Goal: Share content

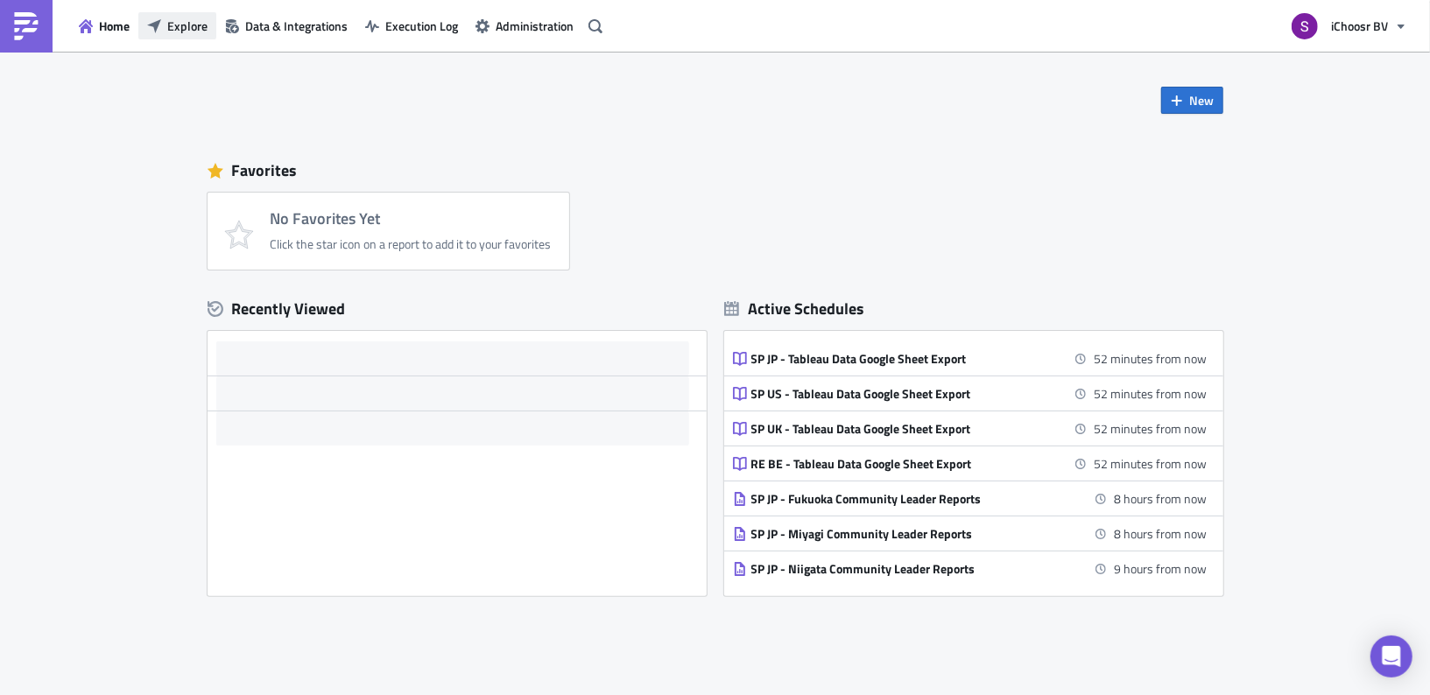
click at [158, 35] on button "Explore" at bounding box center [177, 25] width 78 height 27
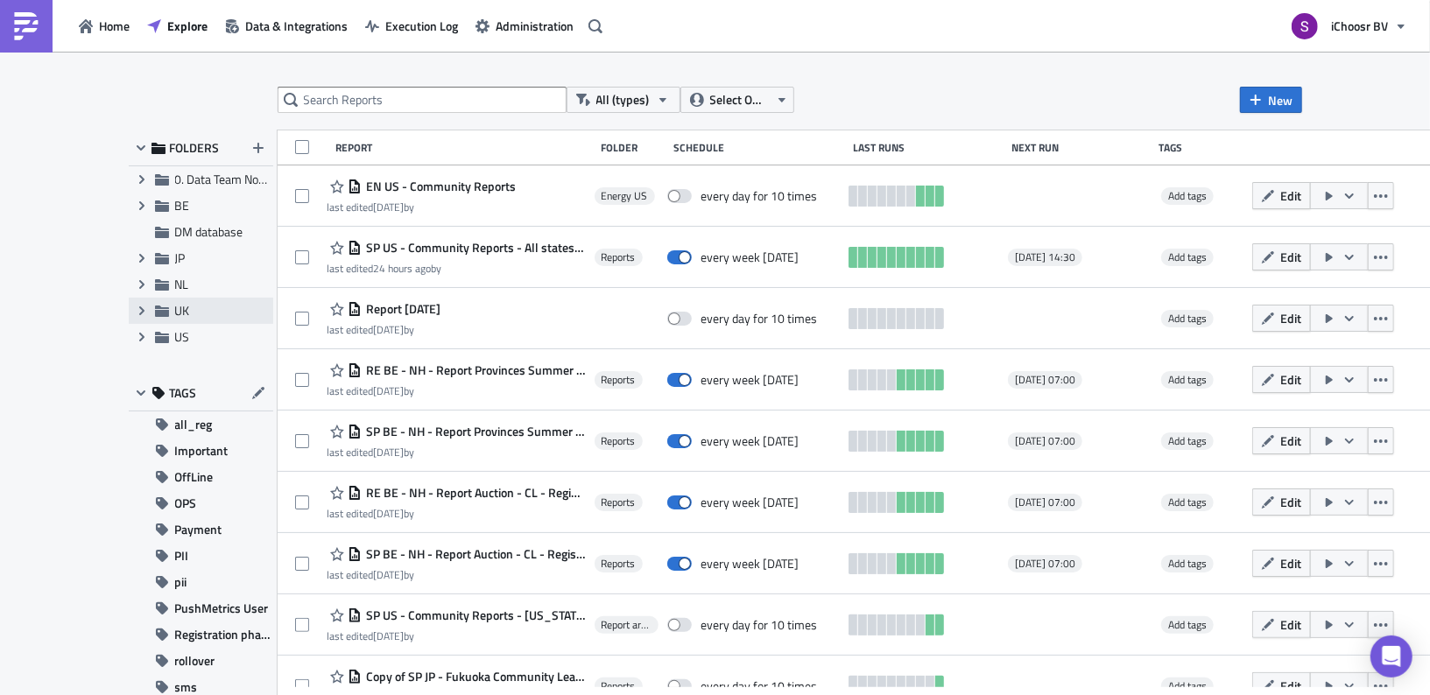
click at [176, 315] on span "UK" at bounding box center [182, 310] width 15 height 18
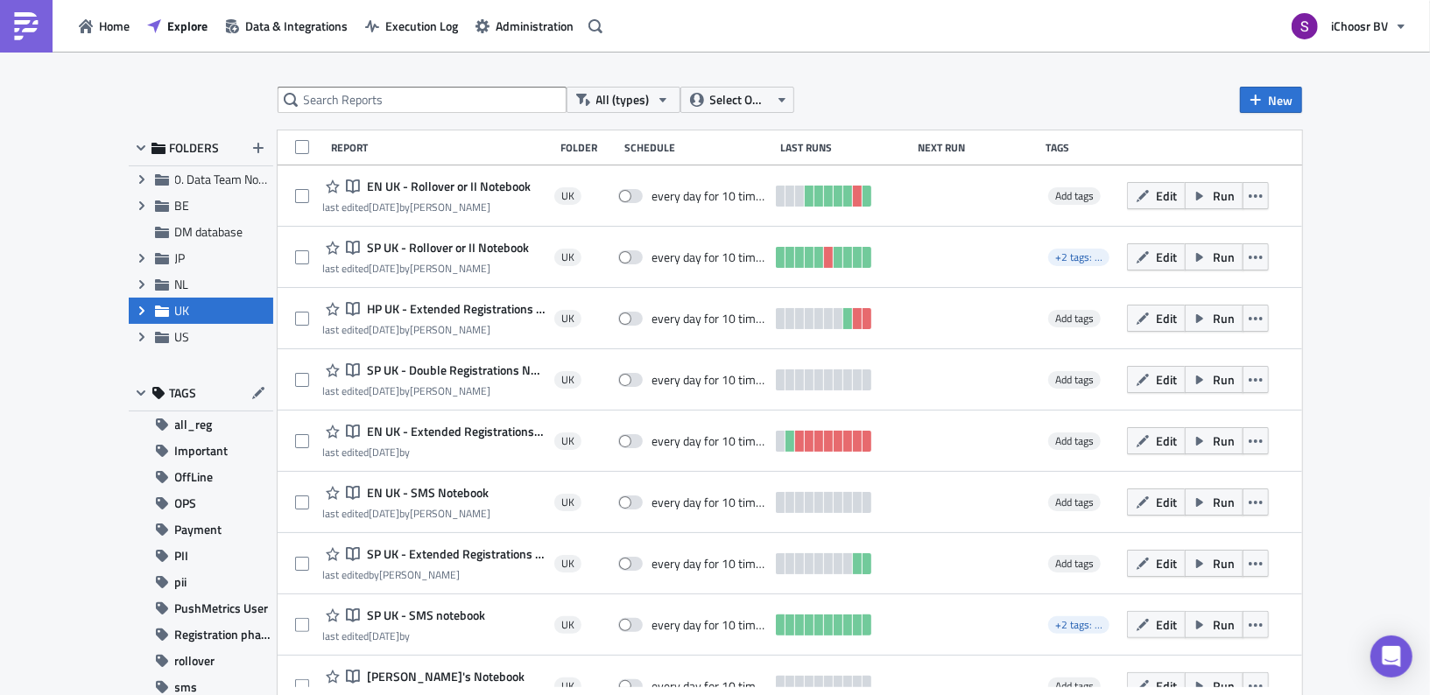
click at [137, 311] on icon "Expand group" at bounding box center [142, 311] width 14 height 14
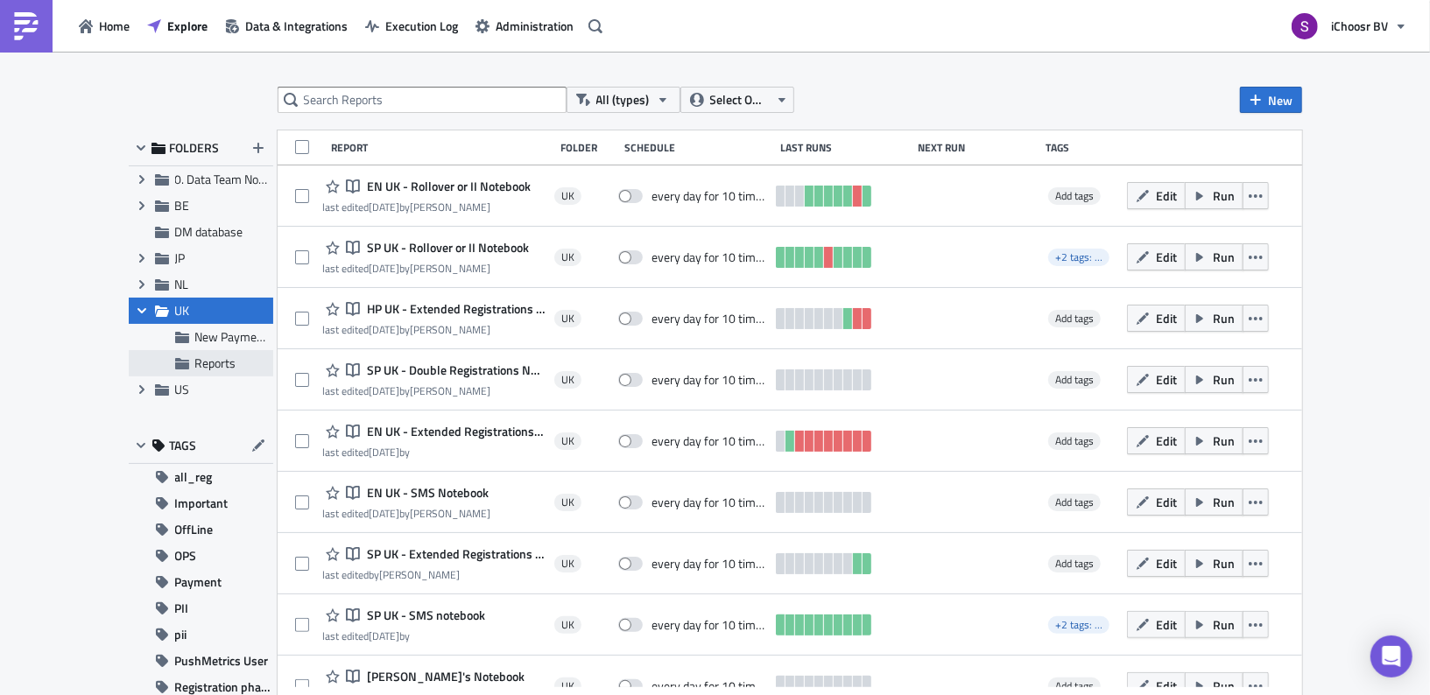
click at [203, 360] on span "Reports" at bounding box center [215, 363] width 41 height 18
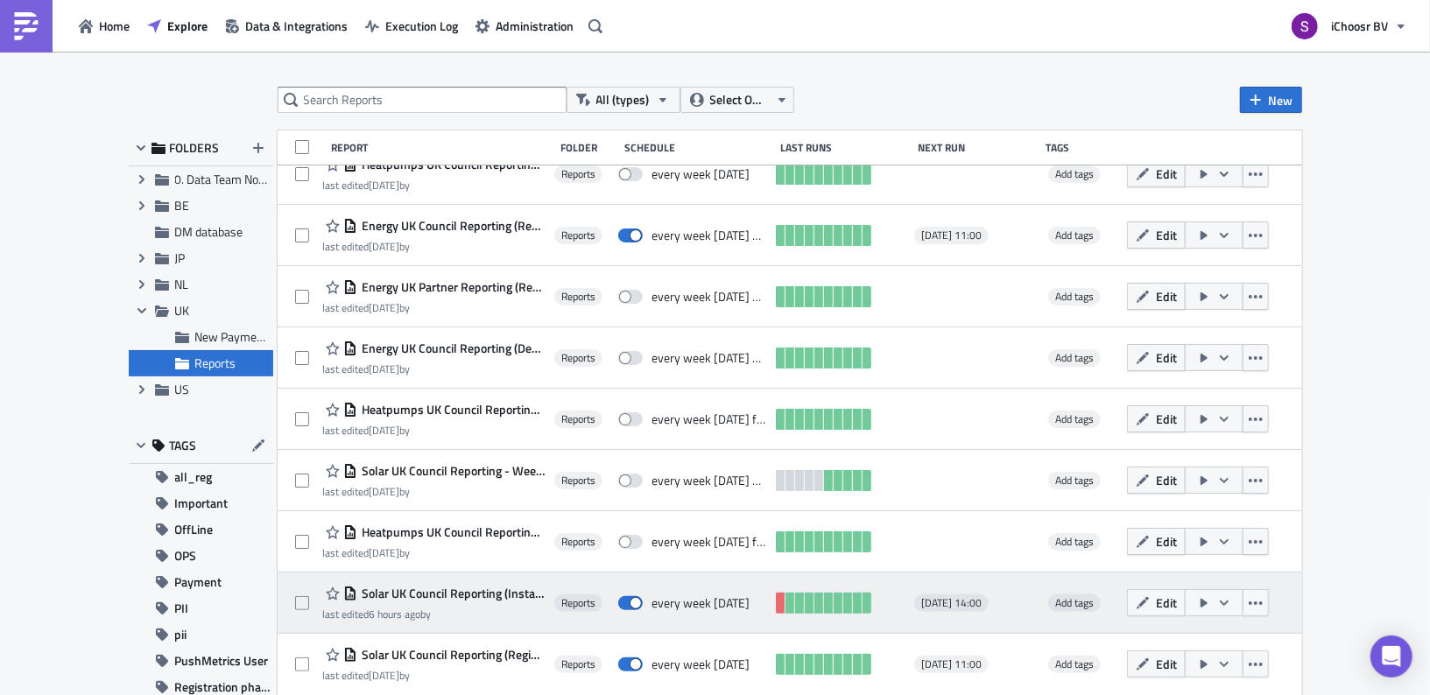
scroll to position [335, 0]
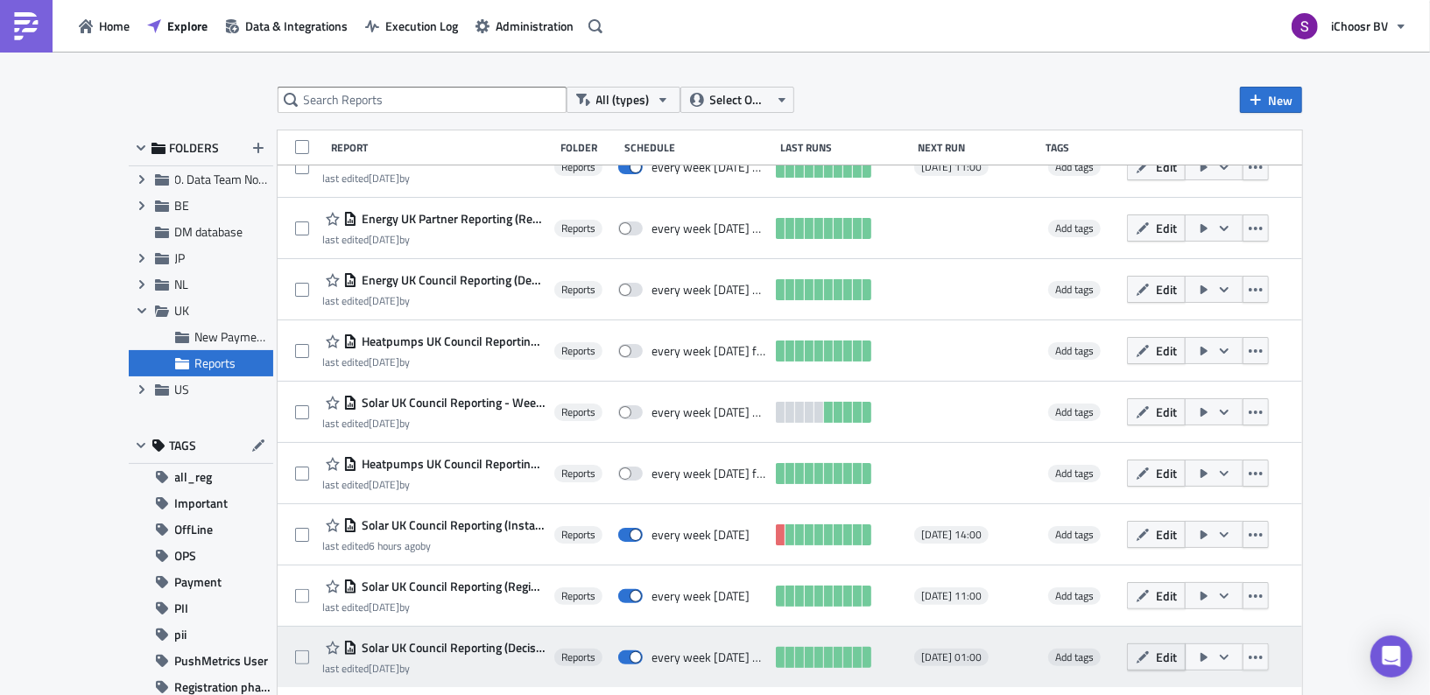
click at [1186, 665] on button "Edit" at bounding box center [1156, 657] width 59 height 27
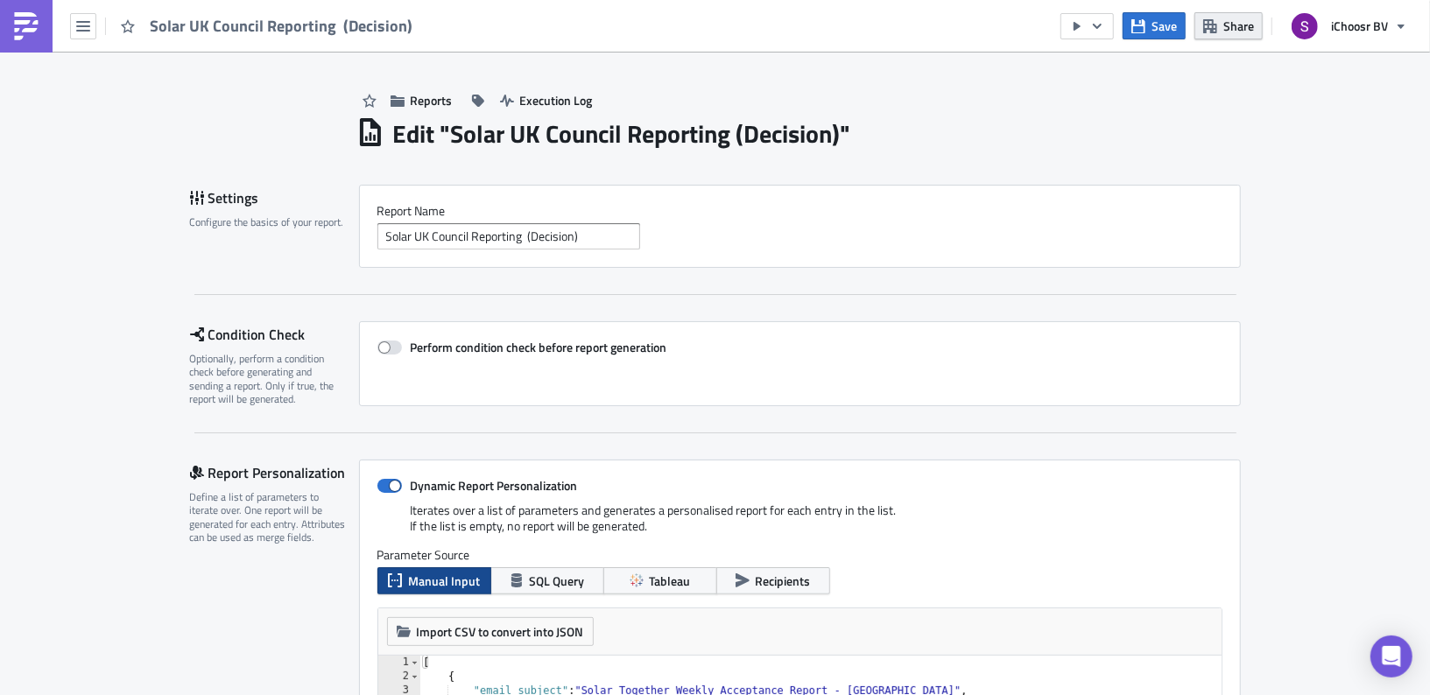
click at [1224, 31] on span "Share" at bounding box center [1238, 26] width 31 height 18
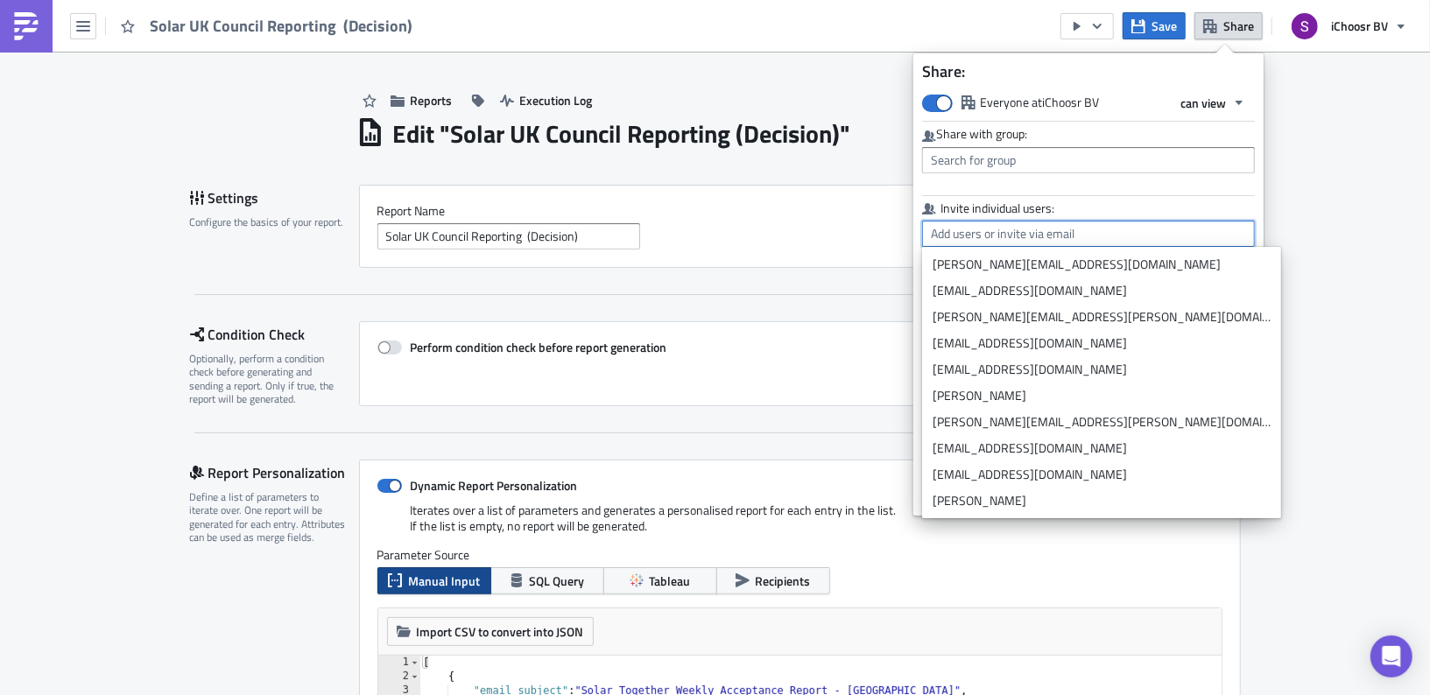
click at [966, 240] on input "text" at bounding box center [1088, 234] width 333 height 26
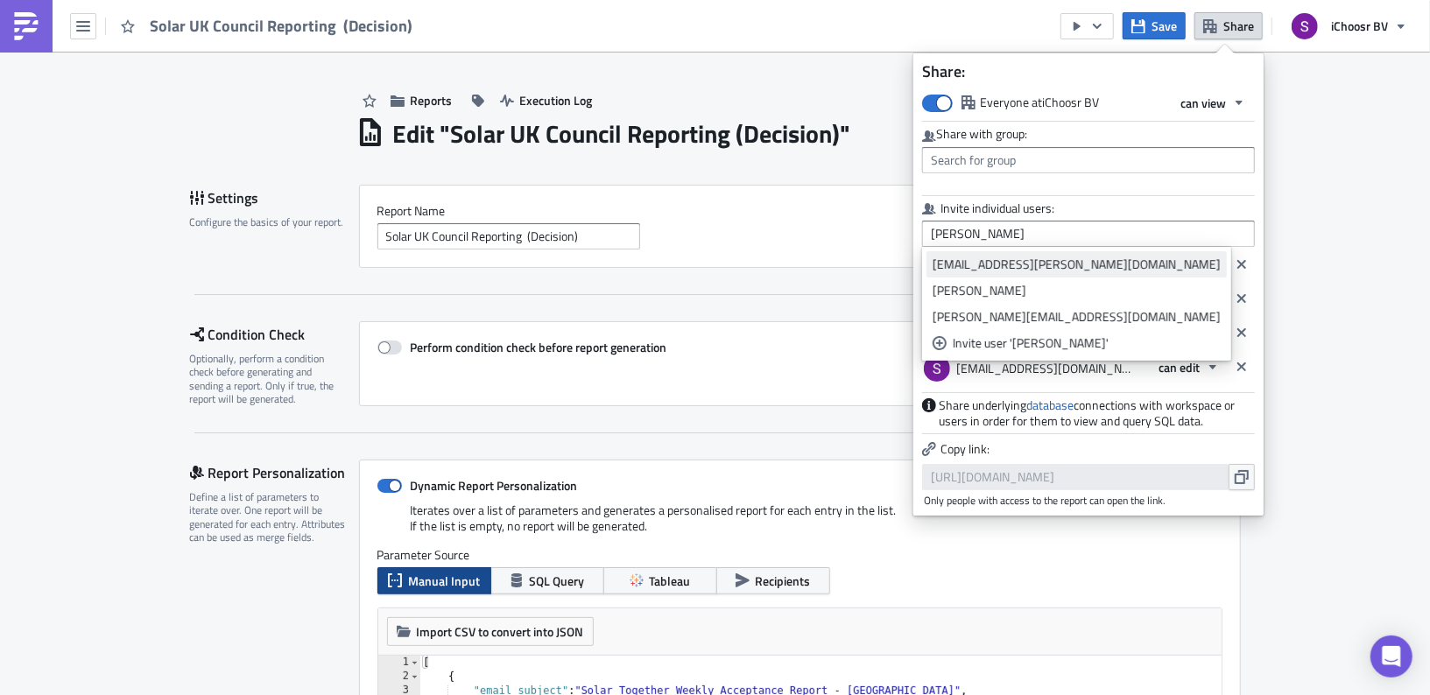
click at [971, 270] on div "[EMAIL_ADDRESS][PERSON_NAME][DOMAIN_NAME]" at bounding box center [1077, 265] width 288 height 18
type input "[EMAIL_ADDRESS][PERSON_NAME][DOMAIN_NAME]"
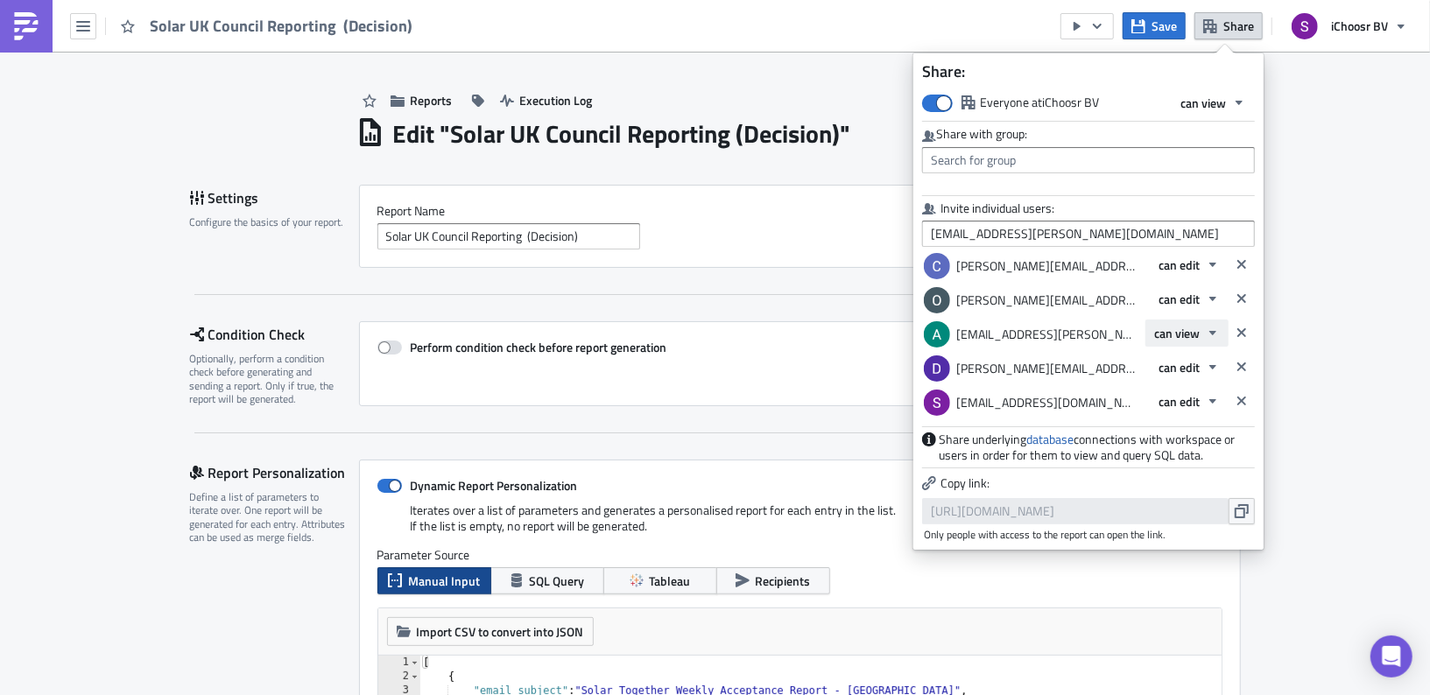
click at [1195, 334] on span "can view" at bounding box center [1177, 333] width 46 height 18
click at [1192, 384] on div "can edit" at bounding box center [1228, 391] width 145 height 18
click at [1247, 512] on icon "button" at bounding box center [1242, 511] width 14 height 14
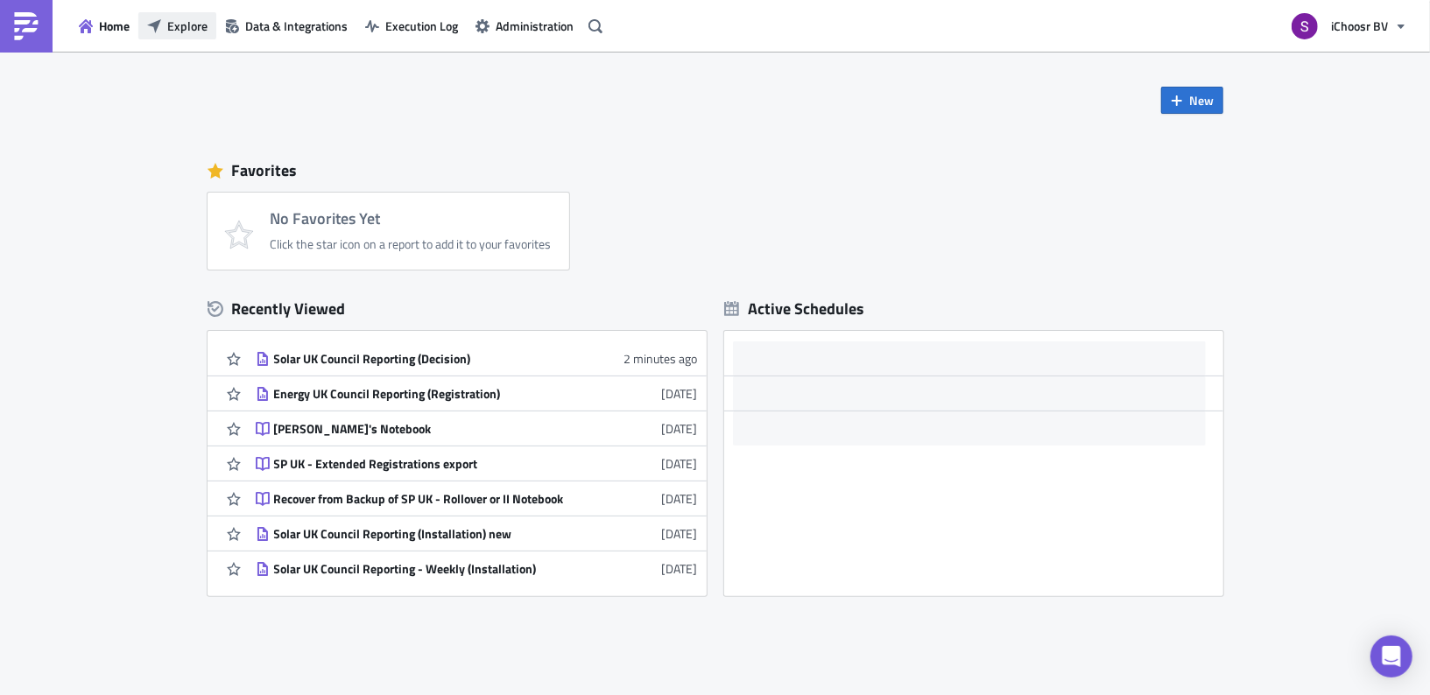
click at [198, 33] on span "Explore" at bounding box center [187, 26] width 40 height 18
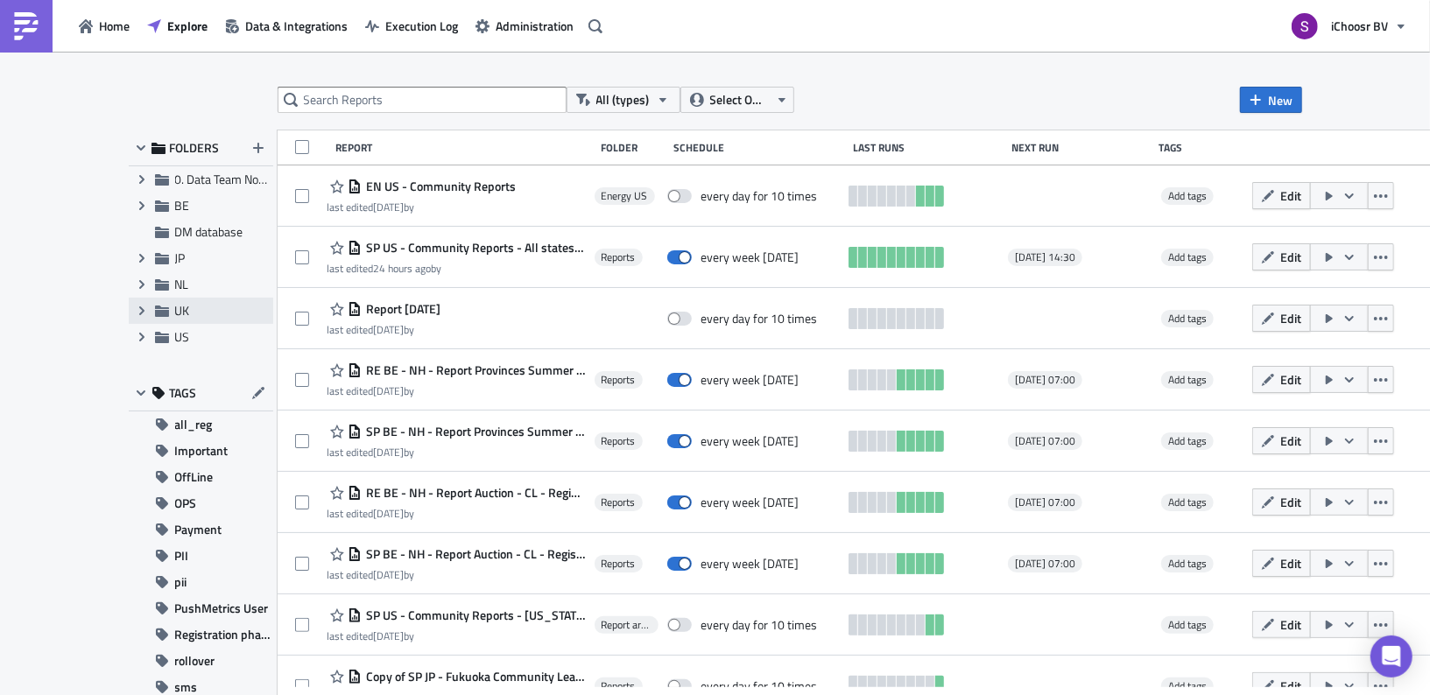
click at [158, 311] on icon at bounding box center [161, 311] width 14 height 11
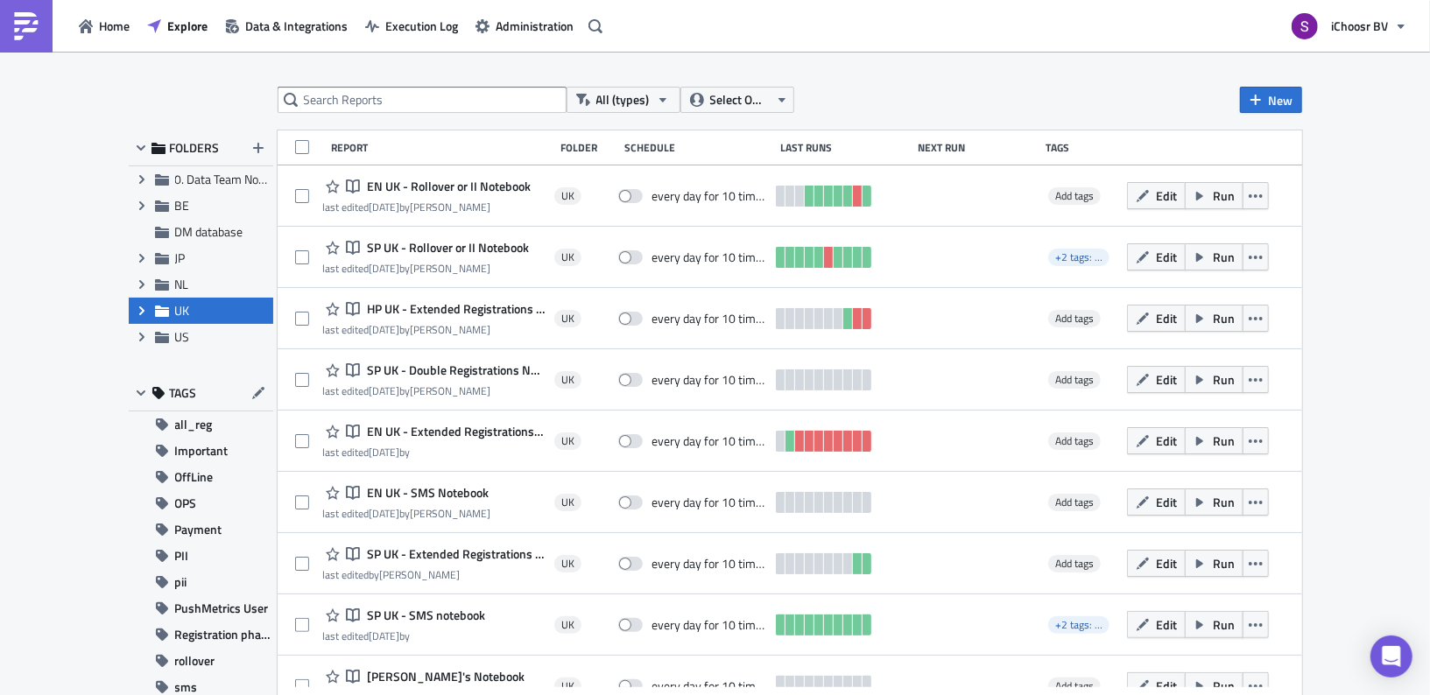
click at [147, 311] on icon "Expand group" at bounding box center [142, 311] width 14 height 14
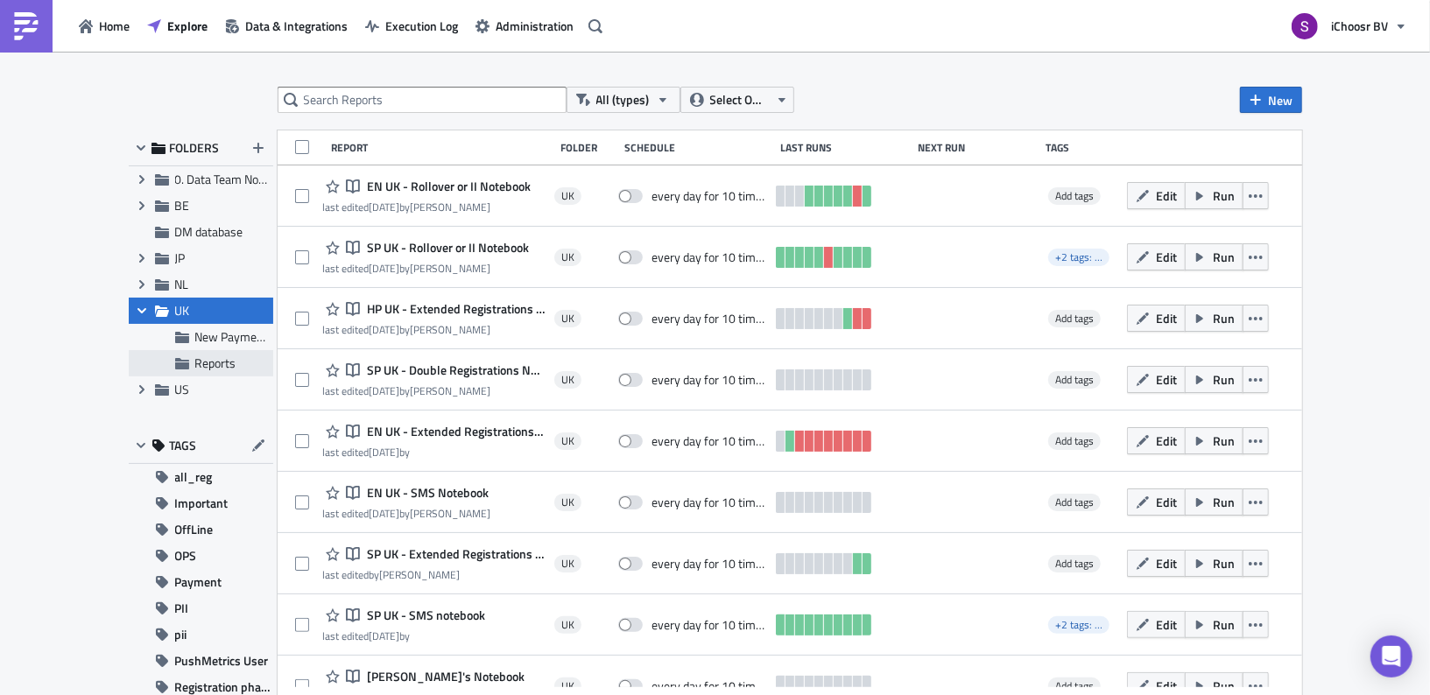
click at [203, 359] on span "Reports" at bounding box center [215, 363] width 41 height 18
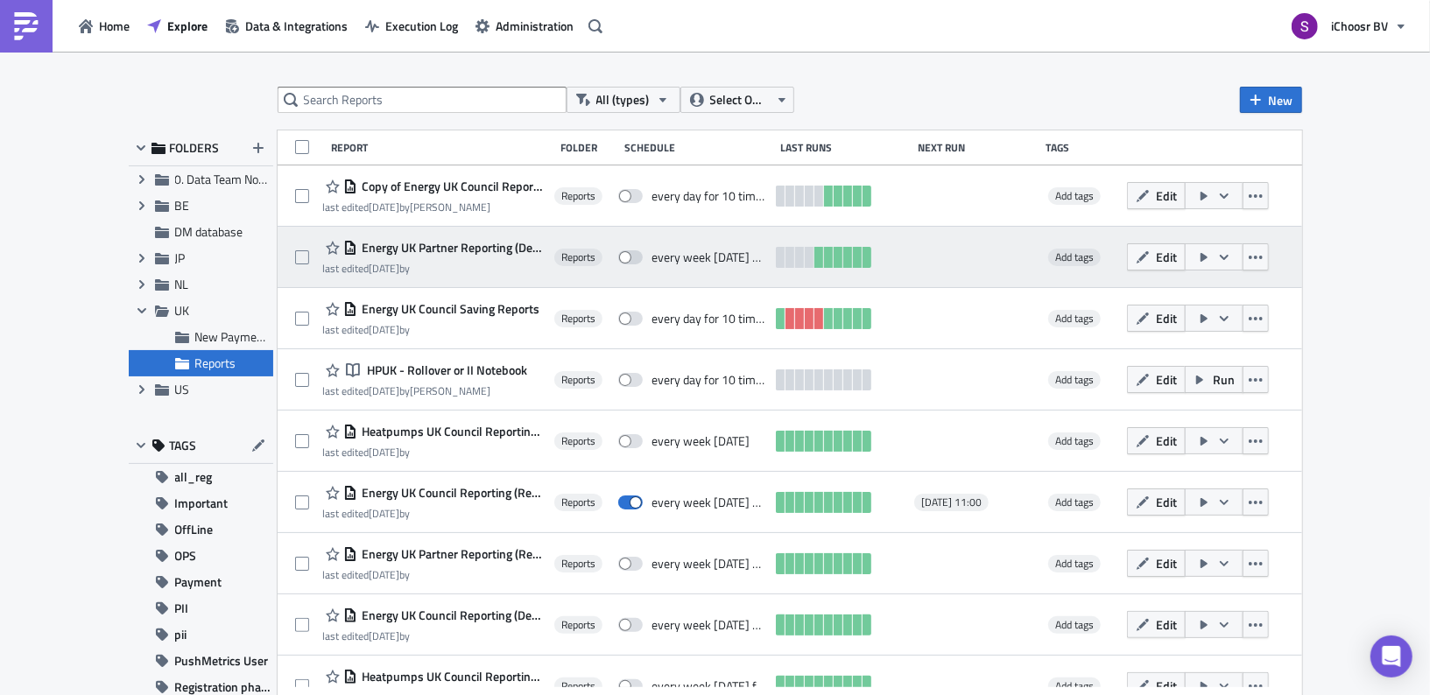
scroll to position [335, 0]
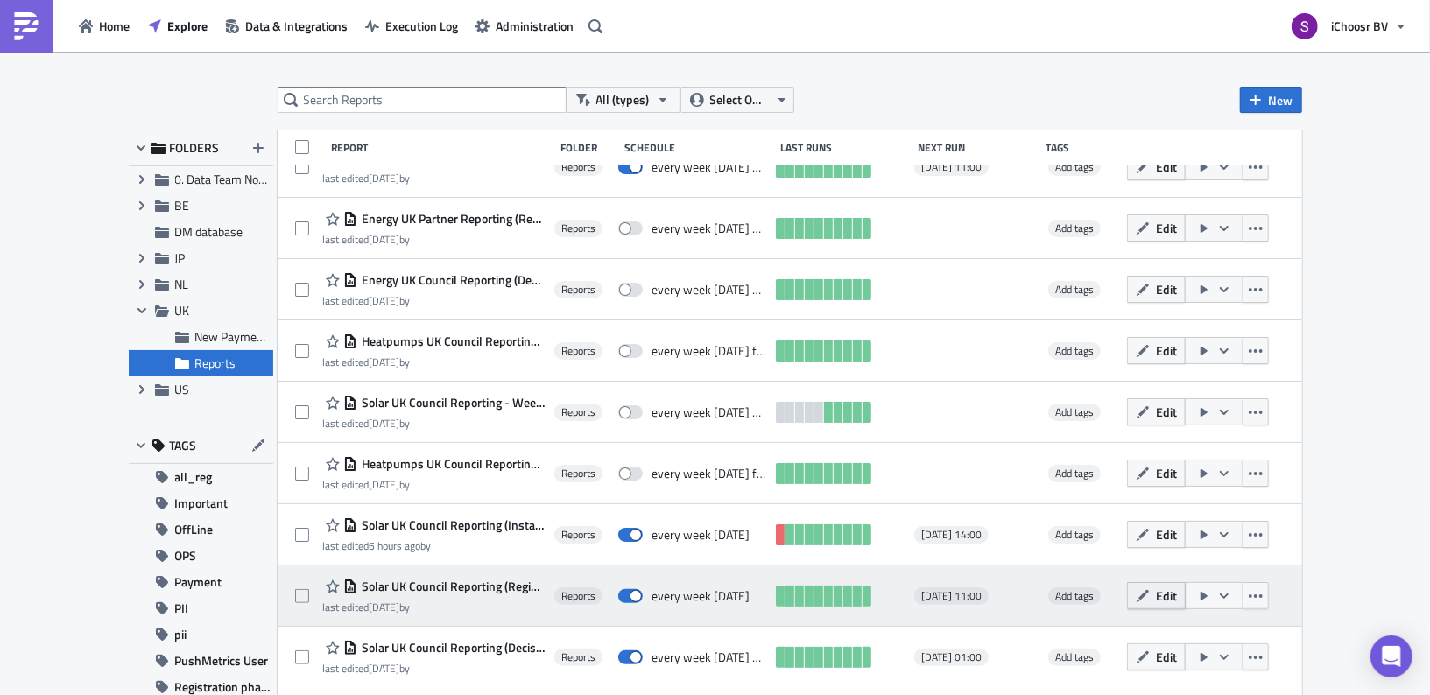
click at [1186, 595] on button "Edit" at bounding box center [1156, 595] width 59 height 27
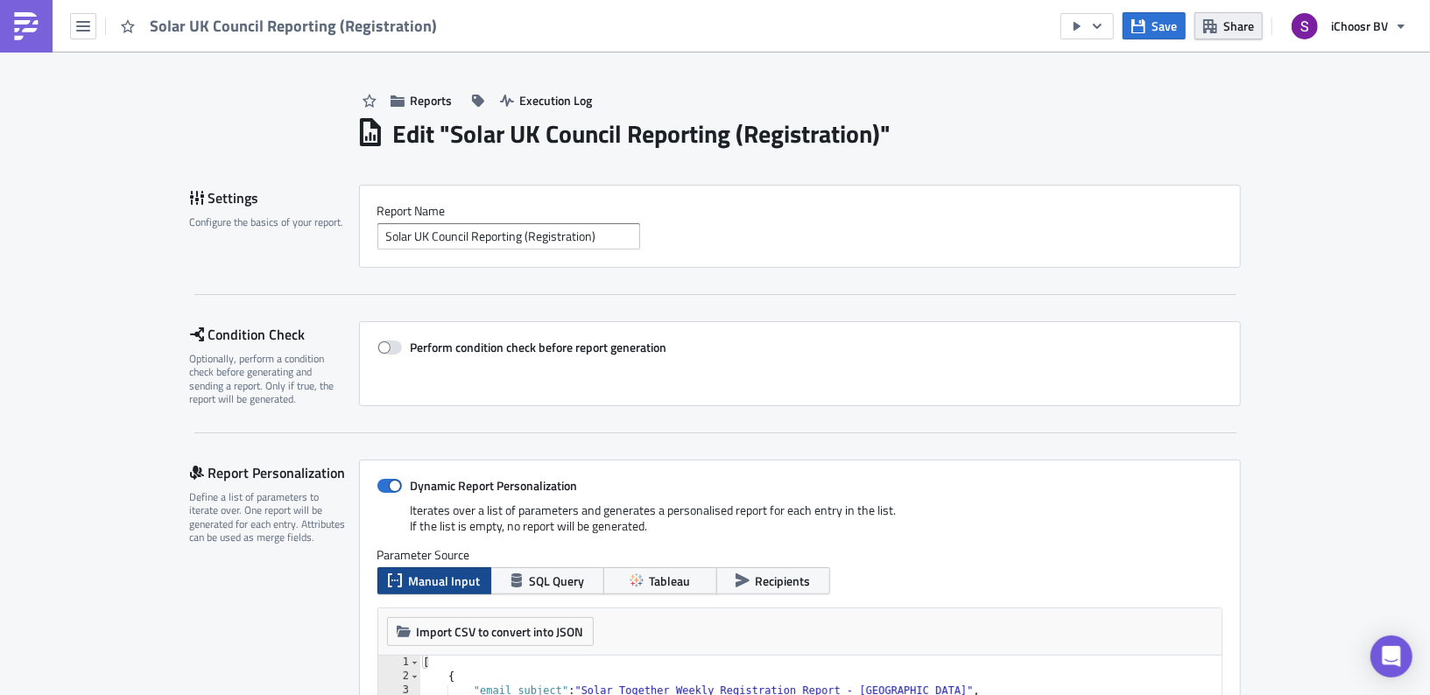
click at [1227, 28] on span "Share" at bounding box center [1238, 26] width 31 height 18
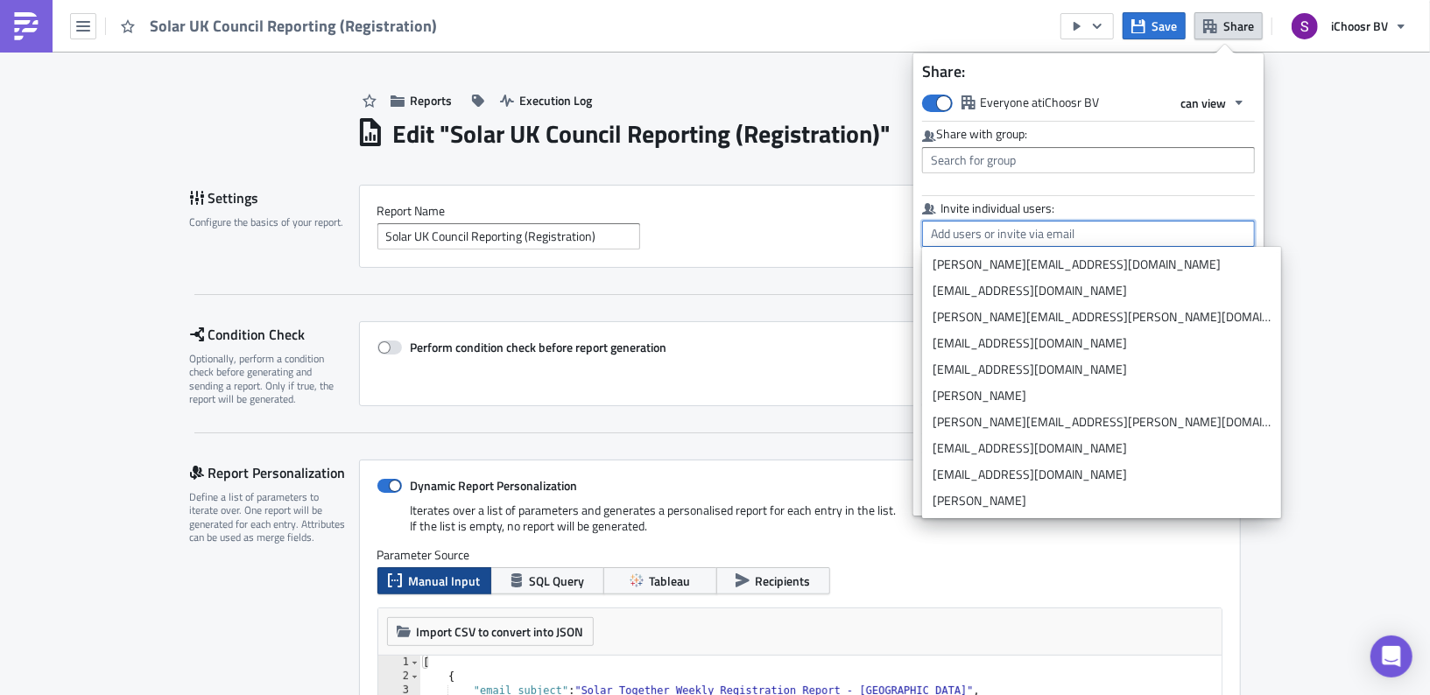
click at [974, 233] on input "text" at bounding box center [1088, 234] width 333 height 26
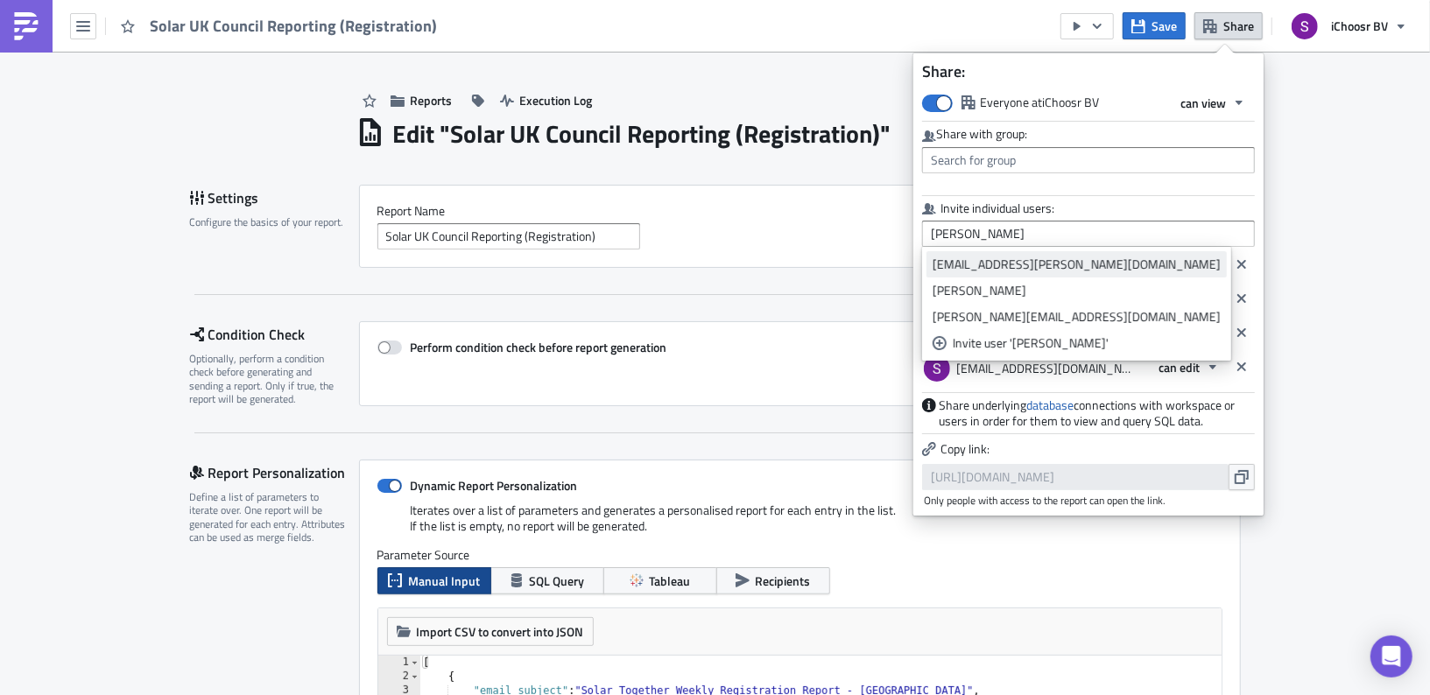
click at [989, 256] on div "[EMAIL_ADDRESS][PERSON_NAME][DOMAIN_NAME]" at bounding box center [1077, 265] width 288 height 18
type input "[EMAIL_ADDRESS][PERSON_NAME][DOMAIN_NAME]"
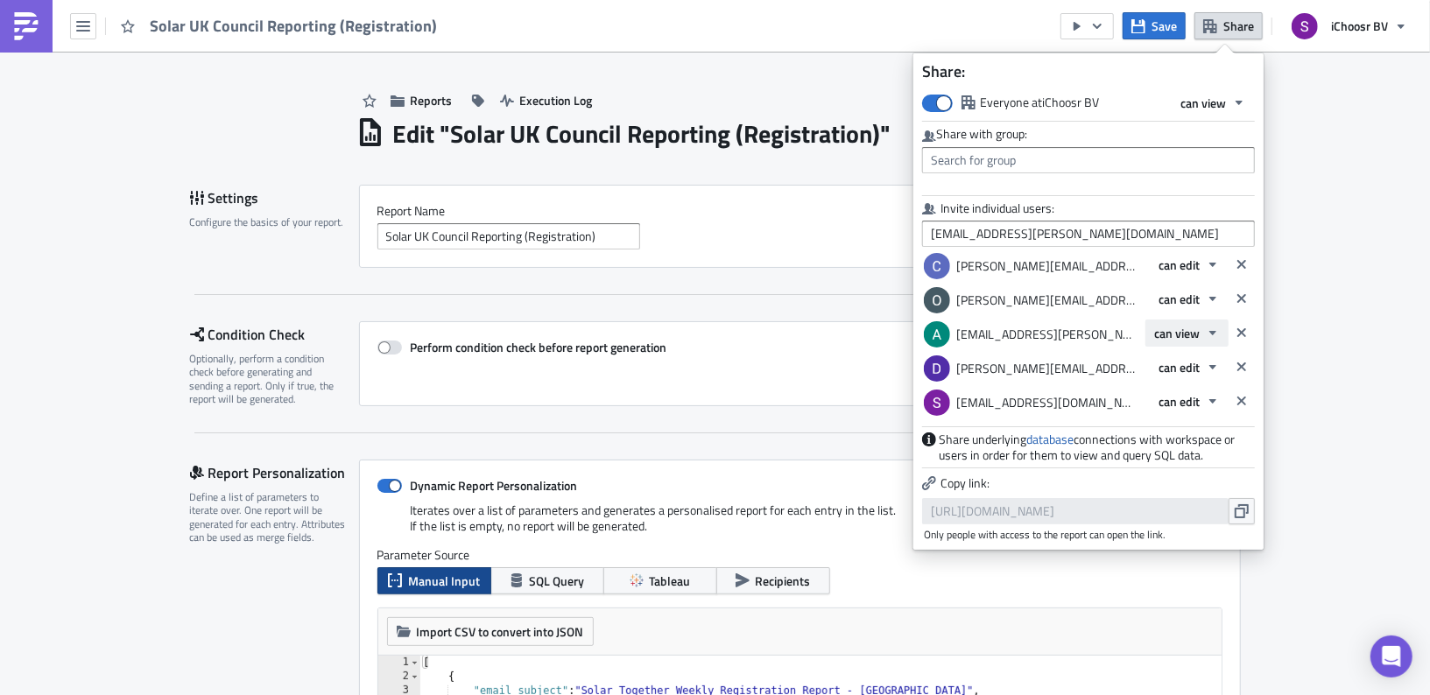
click at [1173, 337] on span "can view" at bounding box center [1177, 333] width 46 height 18
click at [1174, 388] on div "can edit" at bounding box center [1228, 391] width 145 height 18
click at [1169, 36] on button "Save" at bounding box center [1154, 25] width 63 height 27
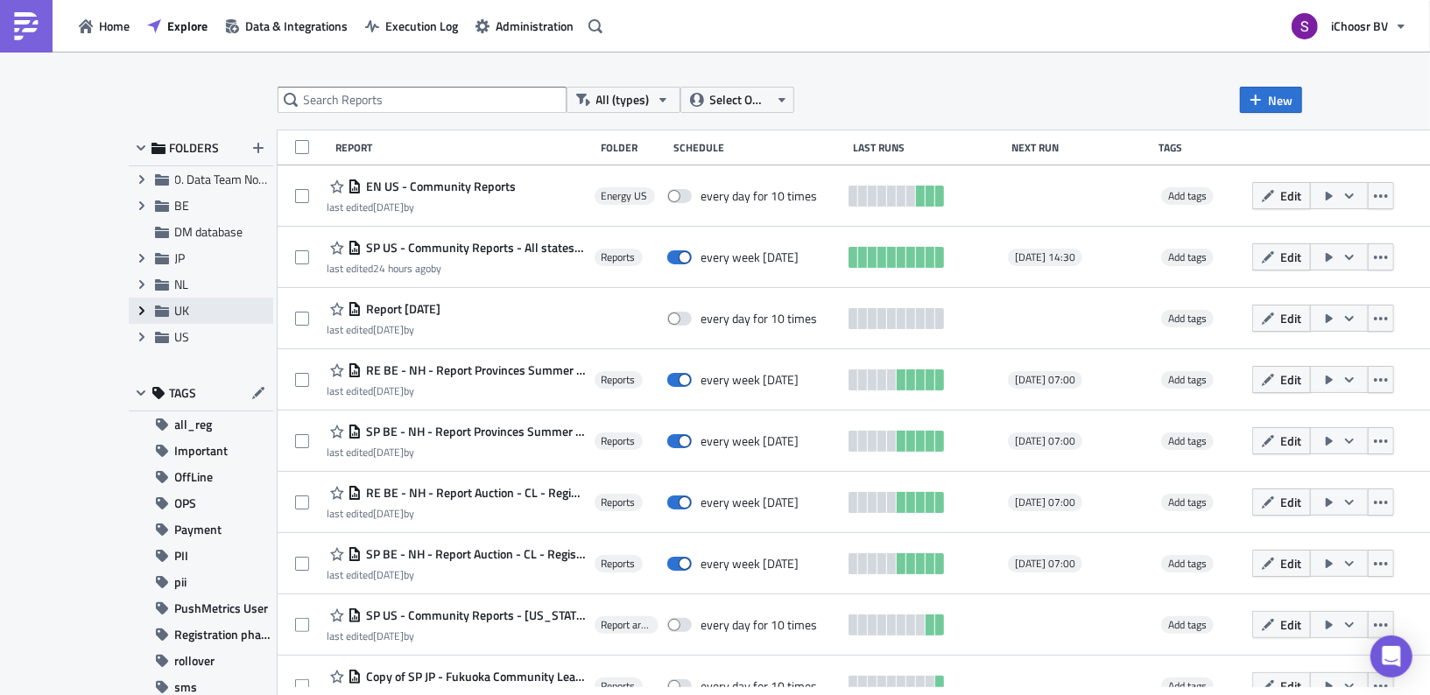
click at [137, 303] on span "Expand group" at bounding box center [142, 311] width 26 height 26
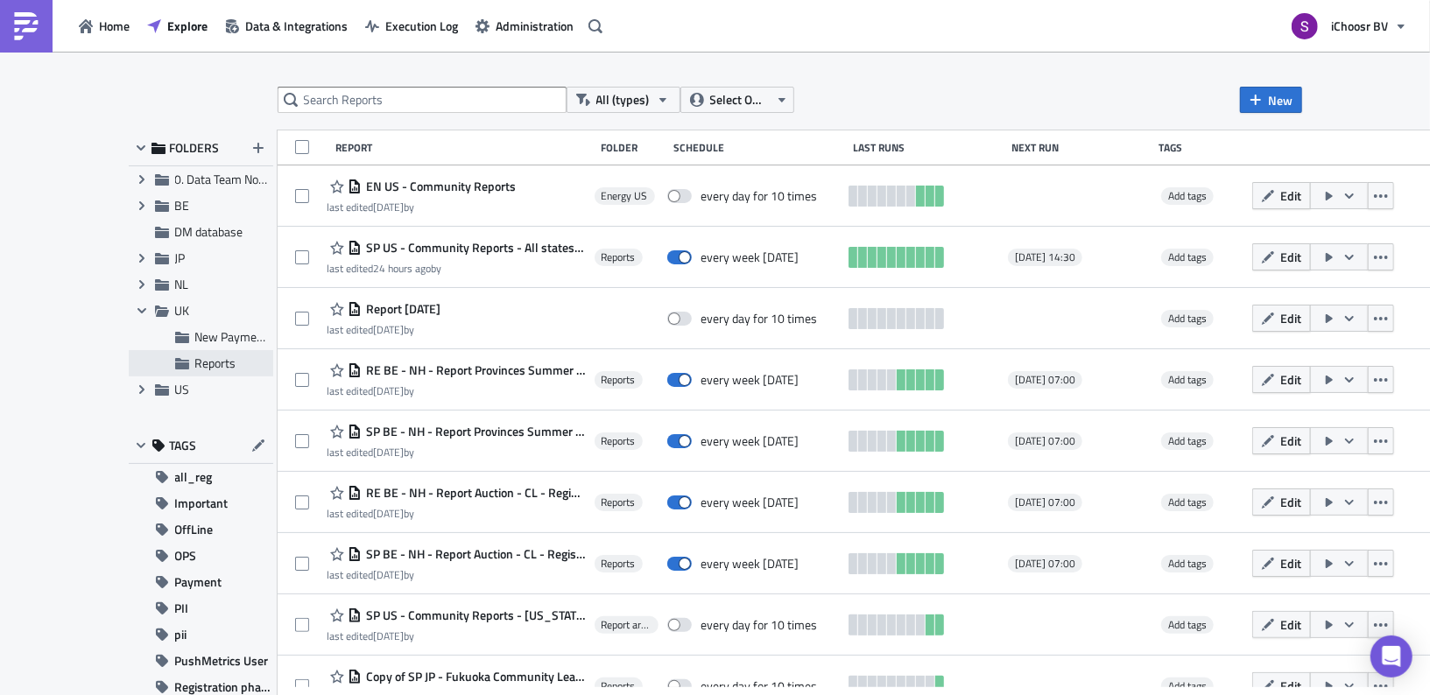
click at [195, 368] on span "Reports" at bounding box center [215, 363] width 41 height 18
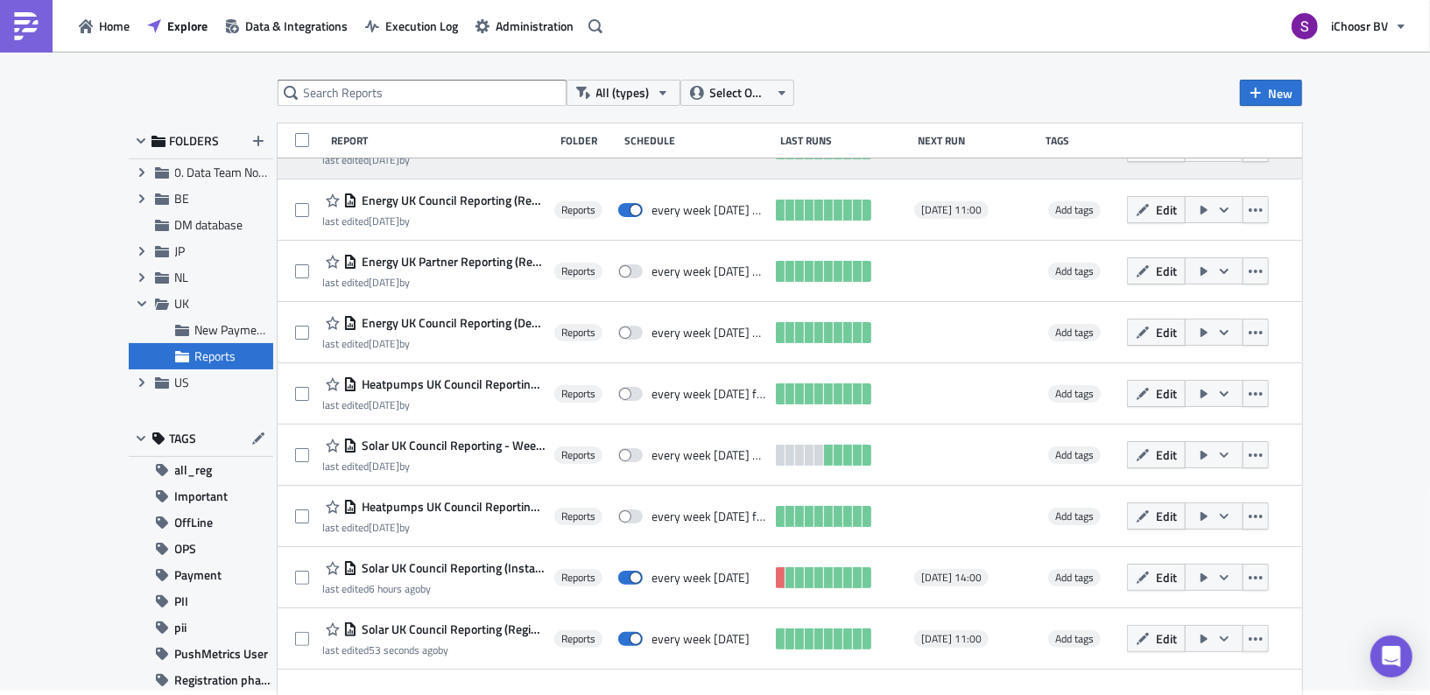
scroll to position [335, 0]
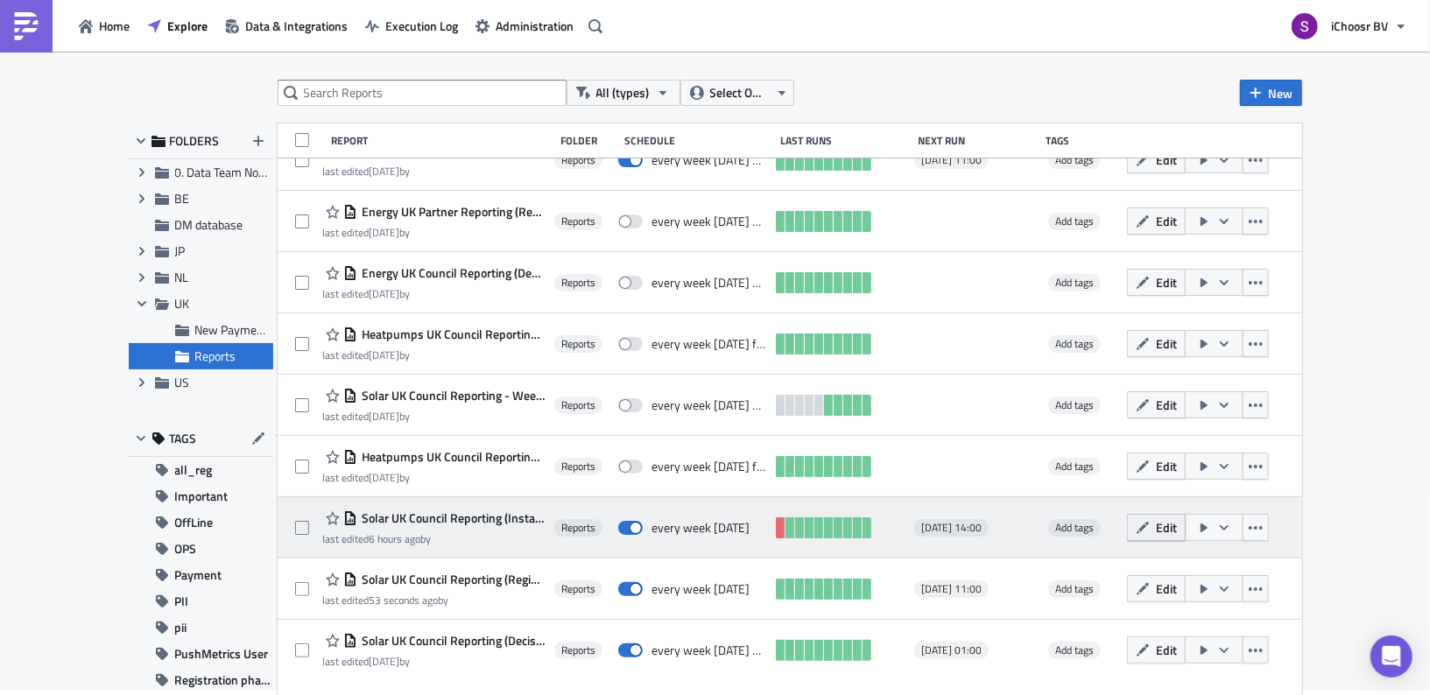
click at [1149, 523] on icon "button" at bounding box center [1143, 527] width 12 height 12
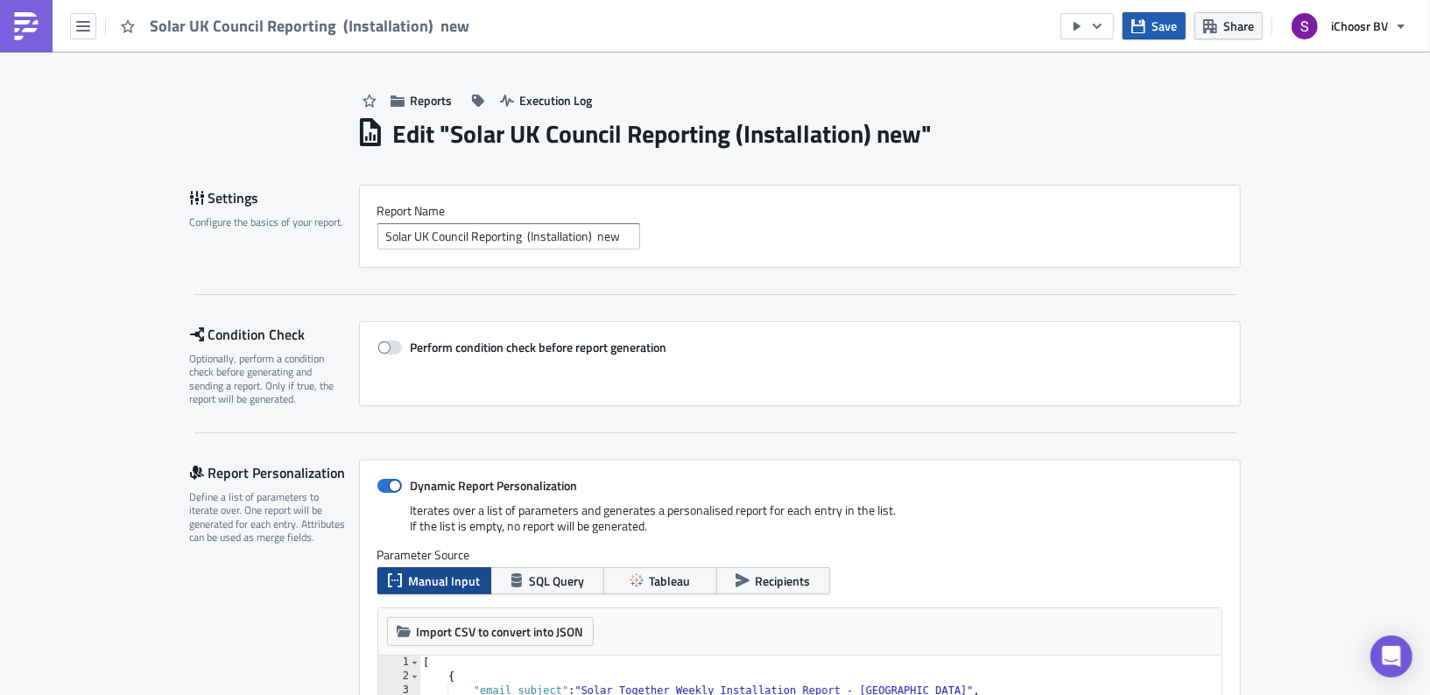
click at [1156, 28] on span "Save" at bounding box center [1163, 26] width 25 height 18
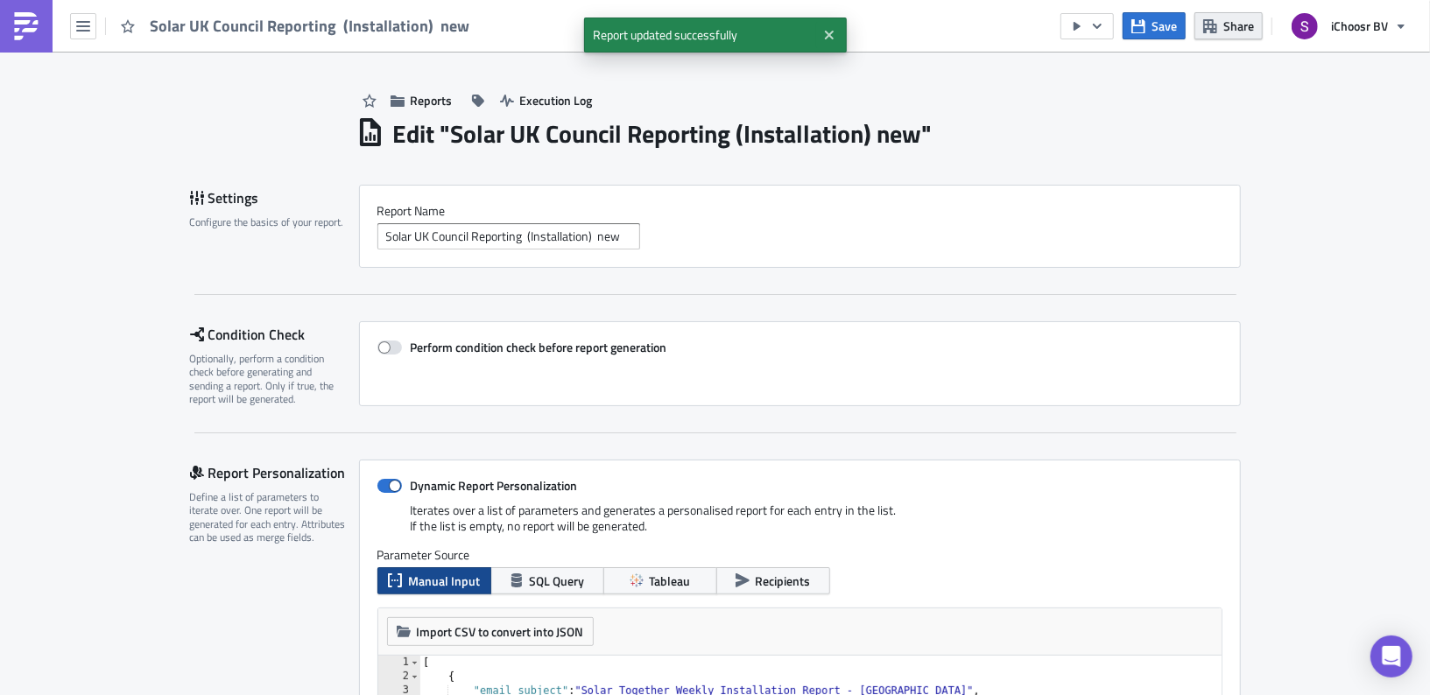
click at [1225, 31] on span "Share" at bounding box center [1238, 26] width 31 height 18
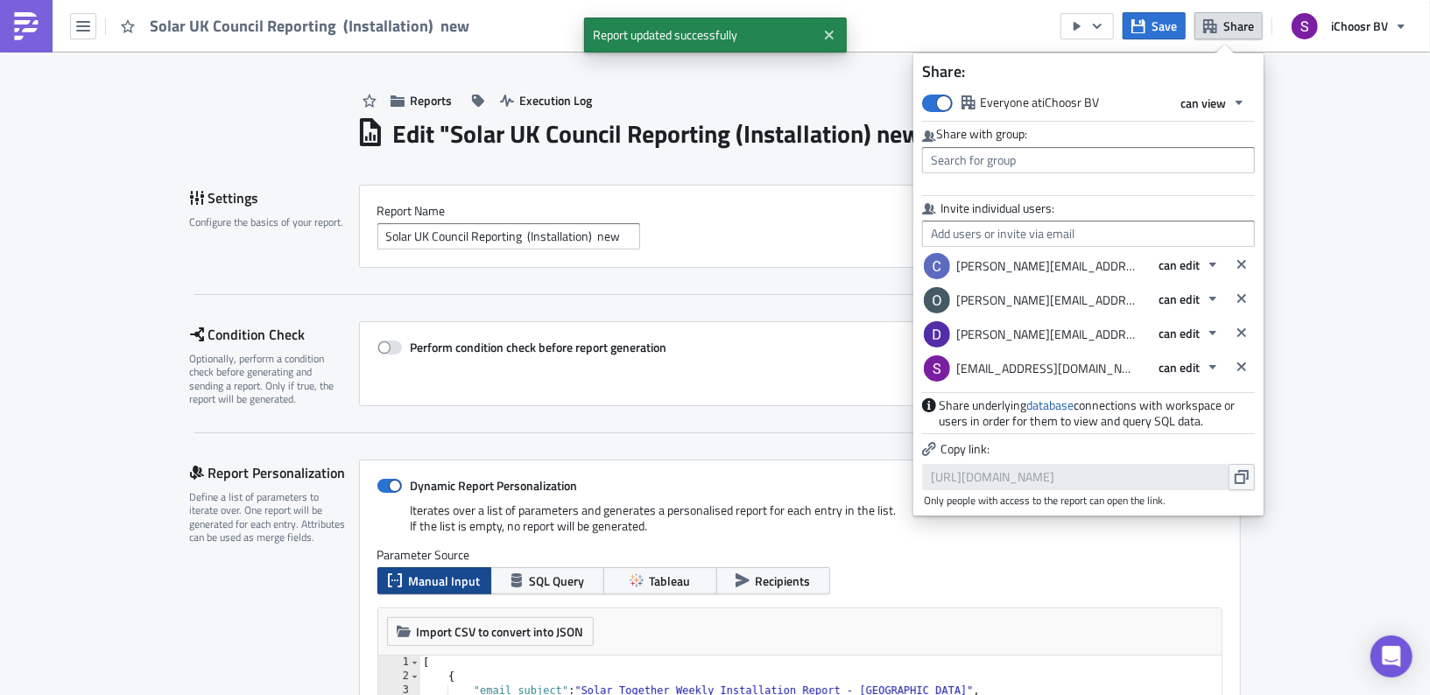
click at [1034, 211] on label "Invite individual users:" at bounding box center [1088, 209] width 333 height 16
click at [1035, 214] on label "Invite individual users:" at bounding box center [1088, 209] width 333 height 16
click at [1037, 223] on input "text" at bounding box center [1088, 234] width 333 height 26
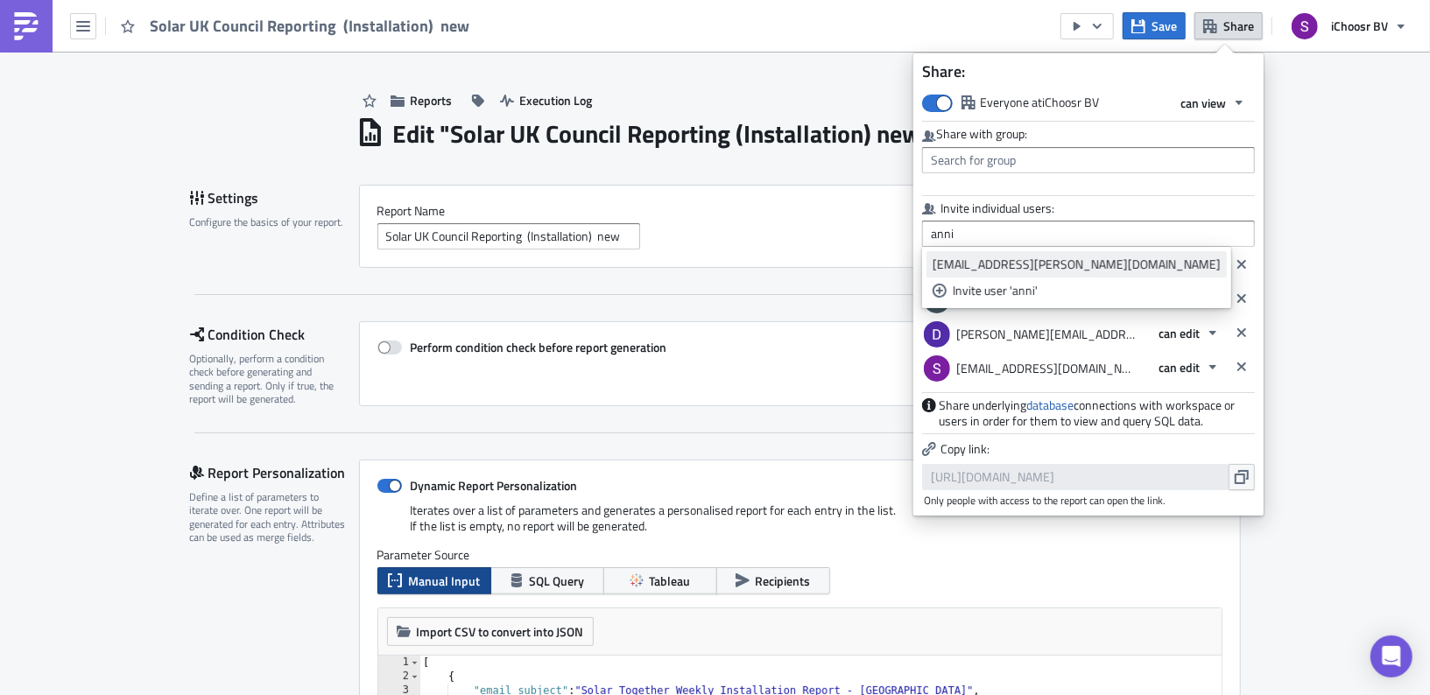
click at [1022, 272] on div "[EMAIL_ADDRESS][PERSON_NAME][DOMAIN_NAME]" at bounding box center [1077, 265] width 288 height 18
type input "[EMAIL_ADDRESS][PERSON_NAME][DOMAIN_NAME]"
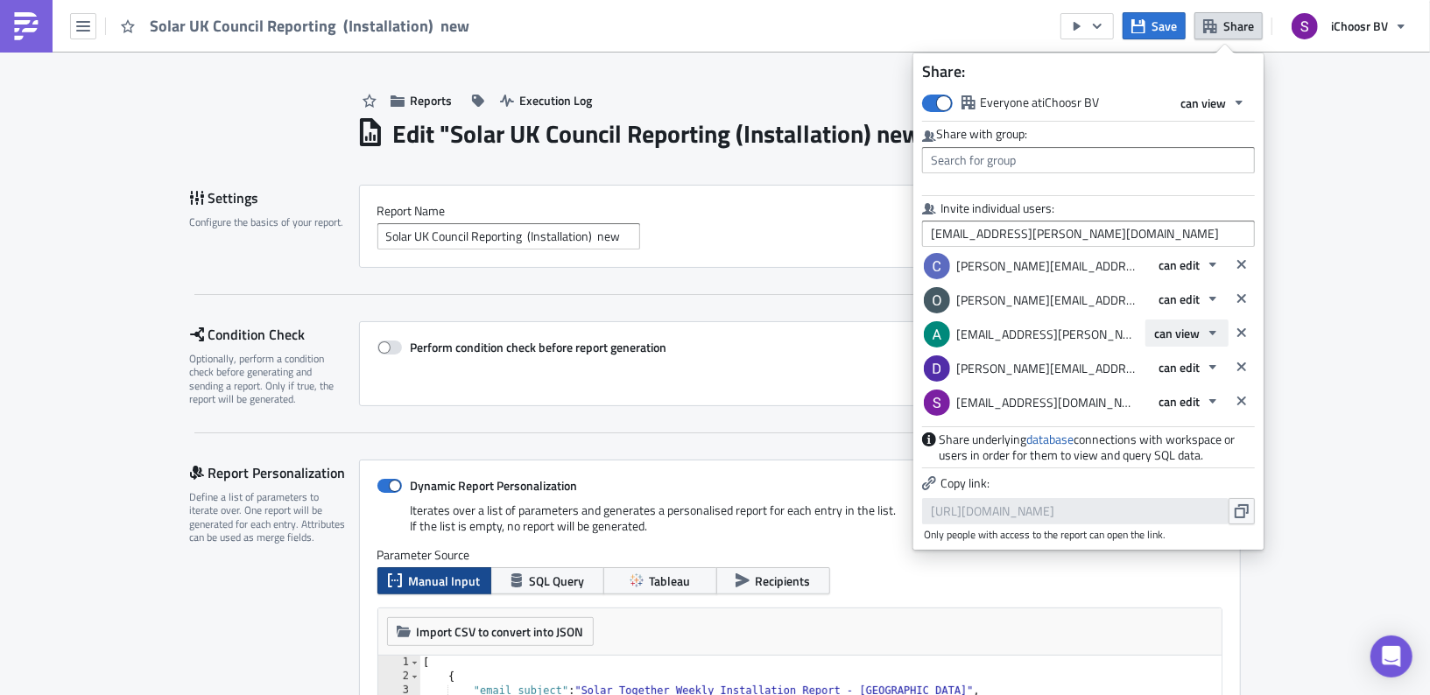
click at [1172, 342] on button "can view" at bounding box center [1186, 333] width 83 height 27
click at [1178, 388] on div "can edit" at bounding box center [1228, 391] width 145 height 18
click at [1162, 30] on span "Save" at bounding box center [1163, 26] width 25 height 18
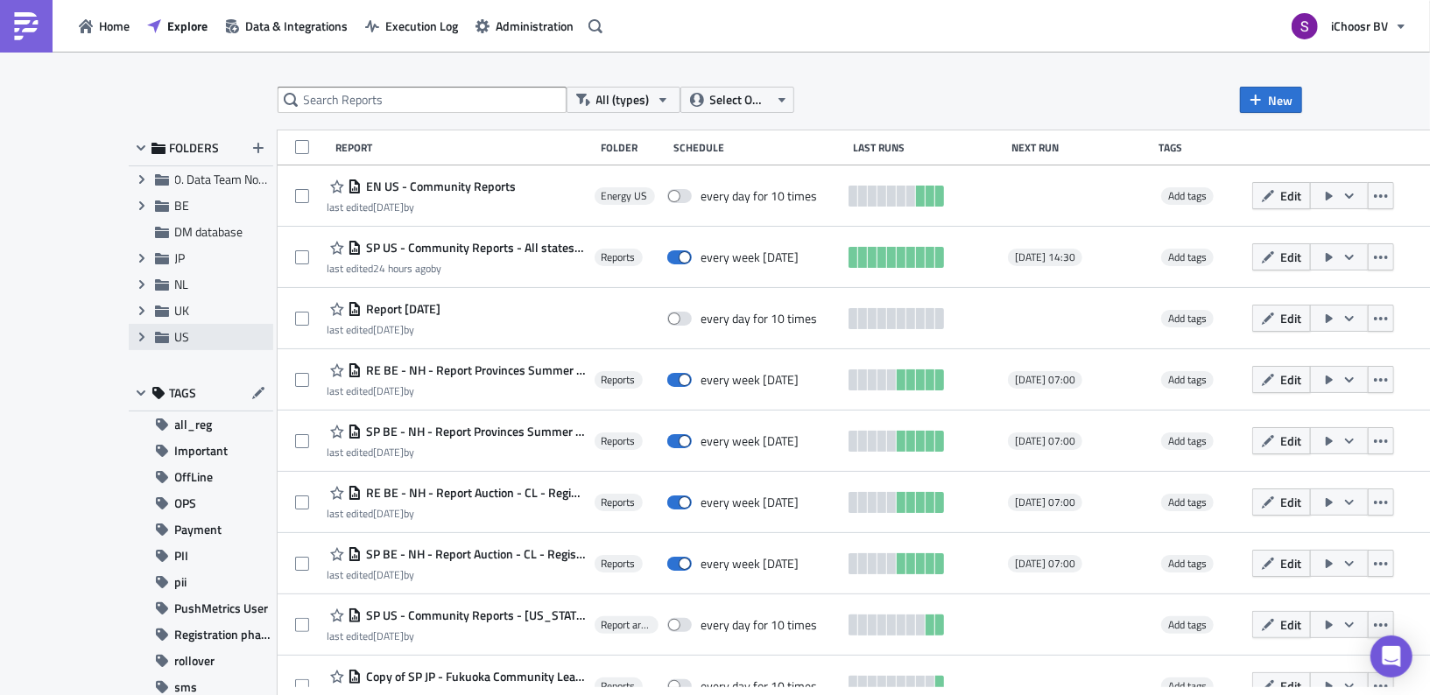
click at [208, 324] on div "Expand group US" at bounding box center [201, 337] width 144 height 26
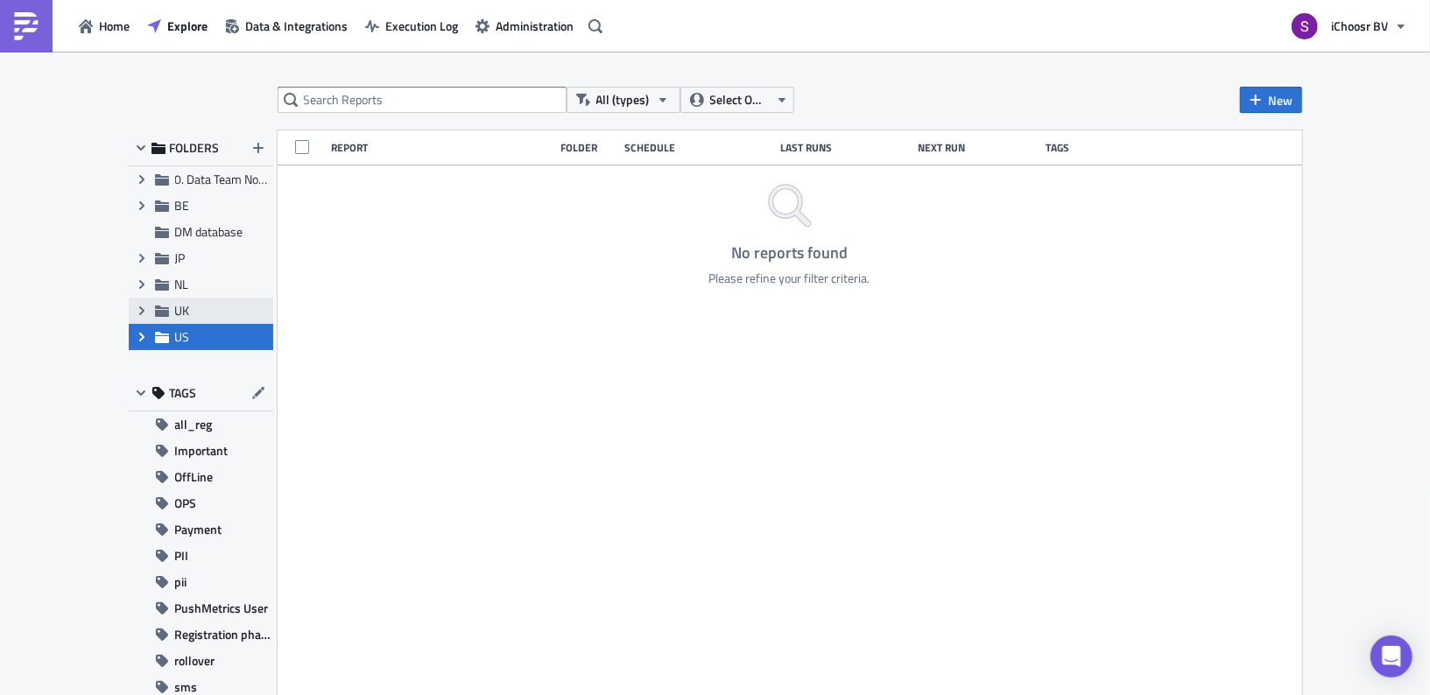
click at [205, 316] on span "UK" at bounding box center [222, 311] width 94 height 16
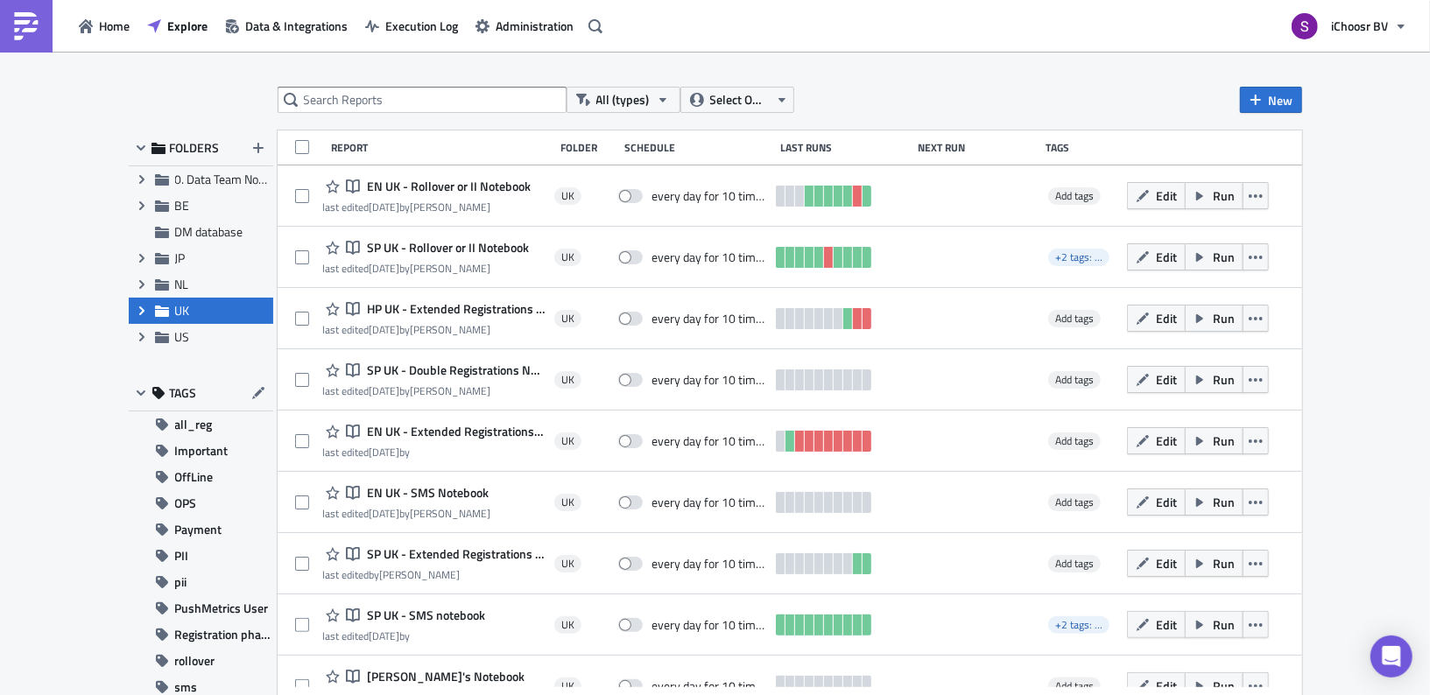
click at [139, 306] on icon at bounding box center [140, 310] width 5 height 9
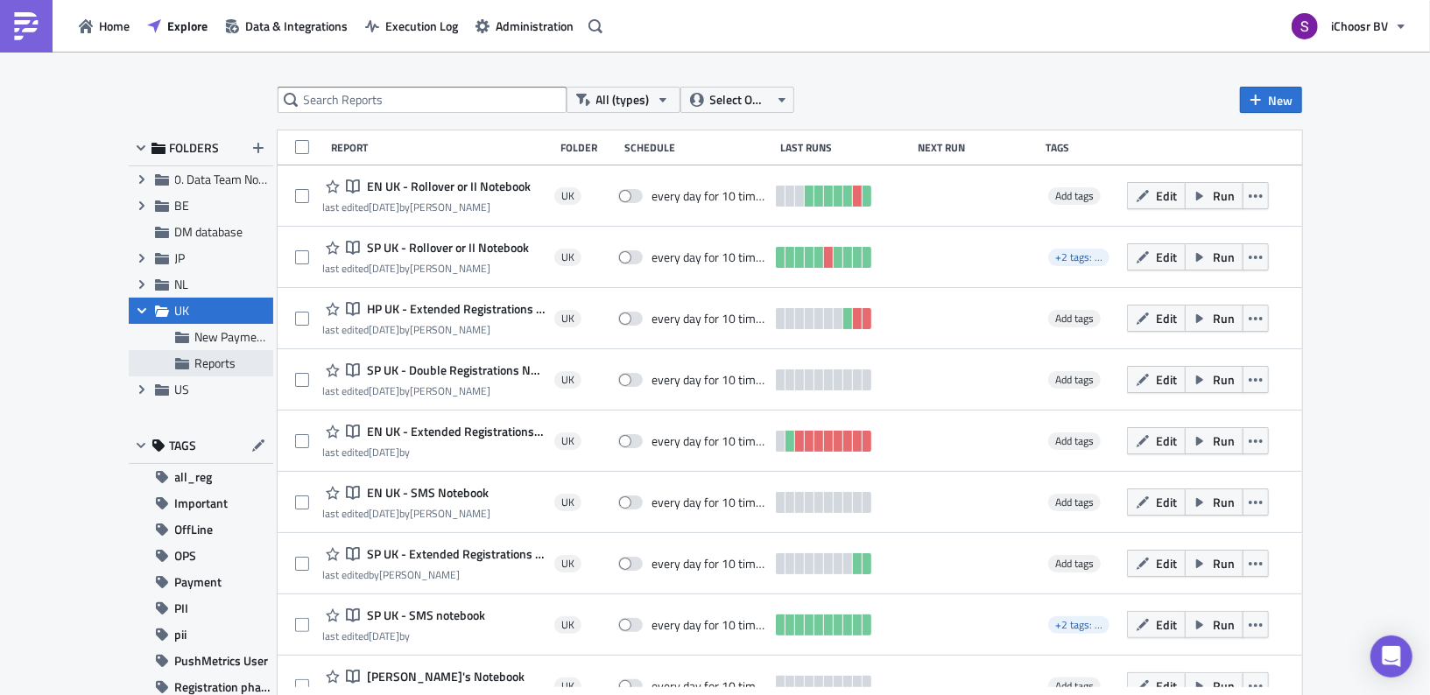
click at [201, 355] on span "Reports" at bounding box center [215, 363] width 41 height 18
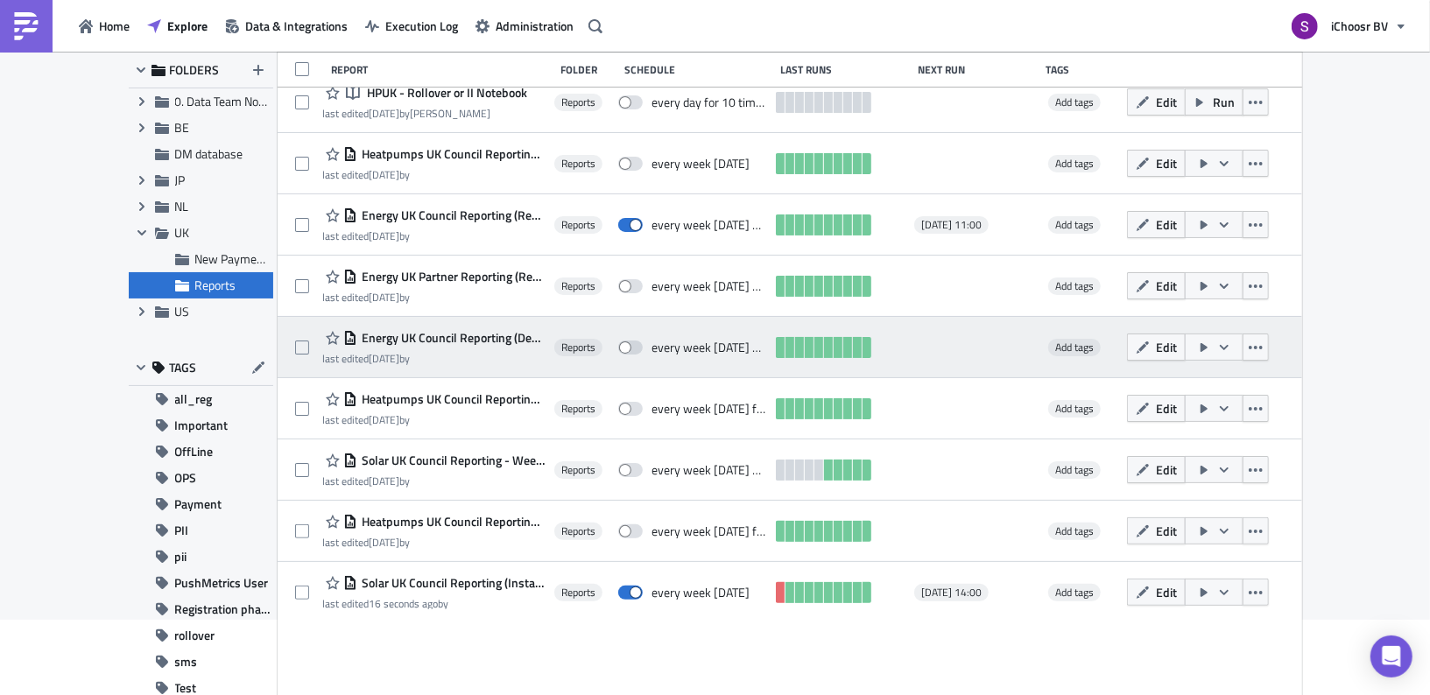
scroll to position [198, 0]
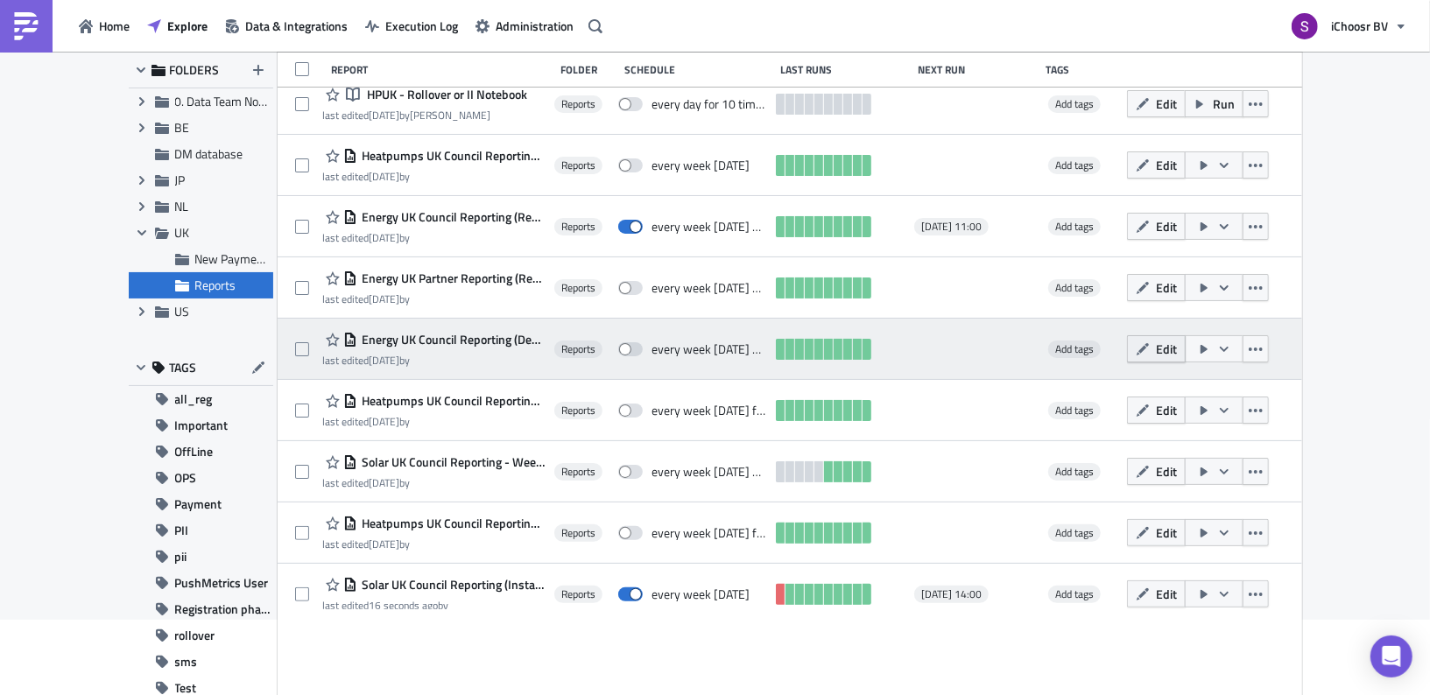
click at [1177, 353] on span "Edit" at bounding box center [1166, 349] width 21 height 18
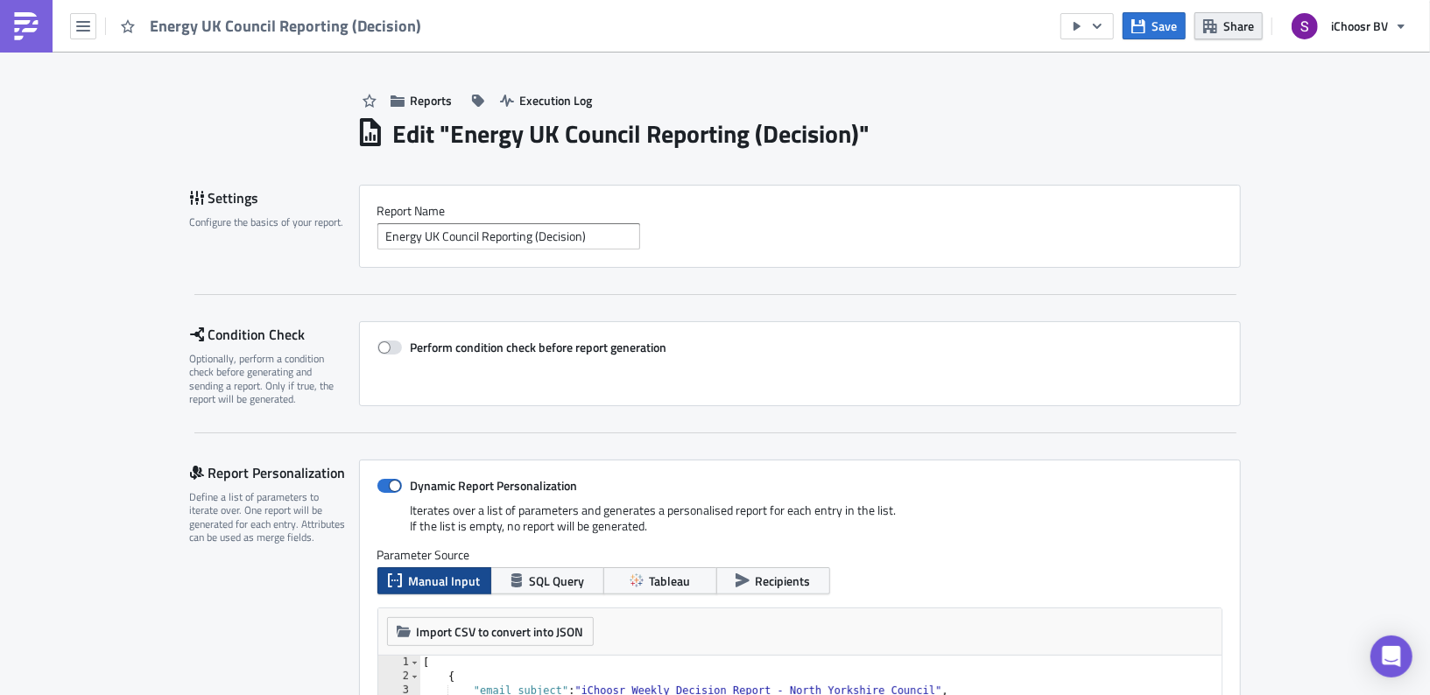
click at [1234, 24] on span "Share" at bounding box center [1238, 26] width 31 height 18
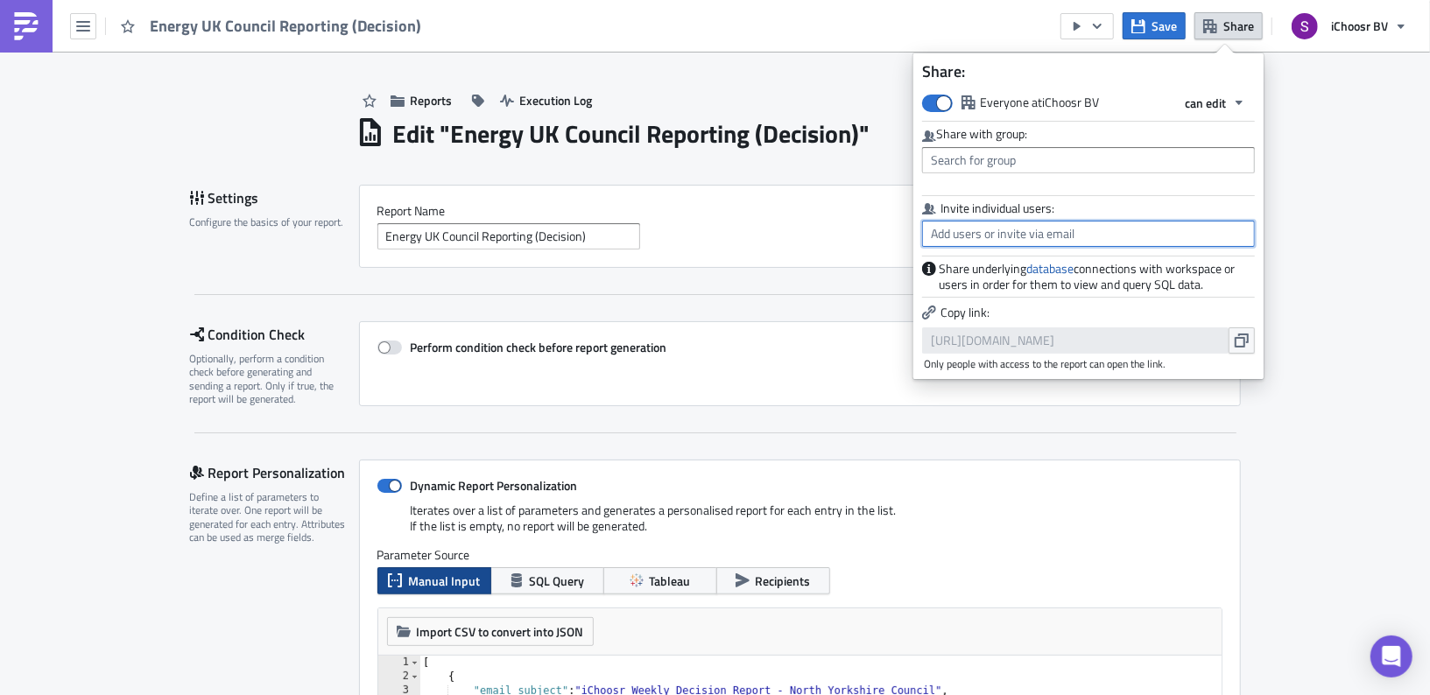
click at [1088, 234] on input "text" at bounding box center [1088, 234] width 333 height 26
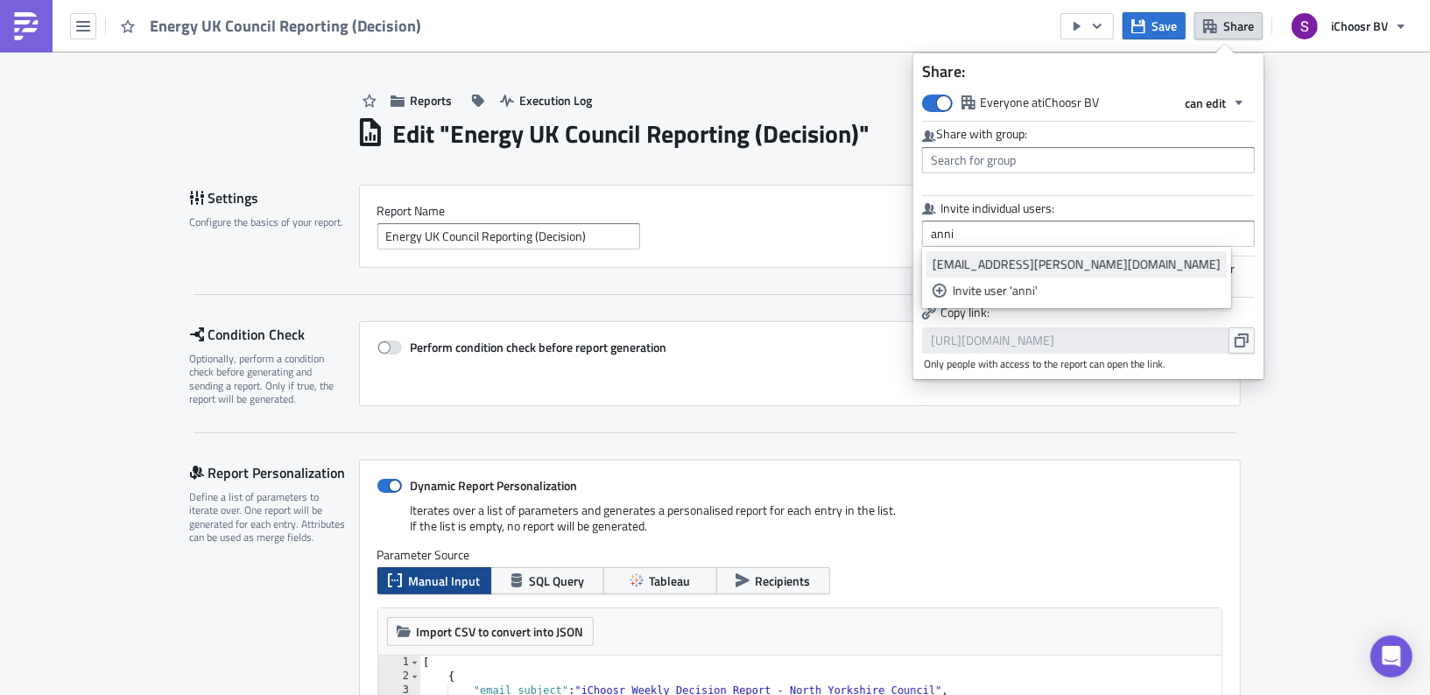
click at [1044, 268] on div "[EMAIL_ADDRESS][PERSON_NAME][DOMAIN_NAME]" at bounding box center [1077, 265] width 288 height 18
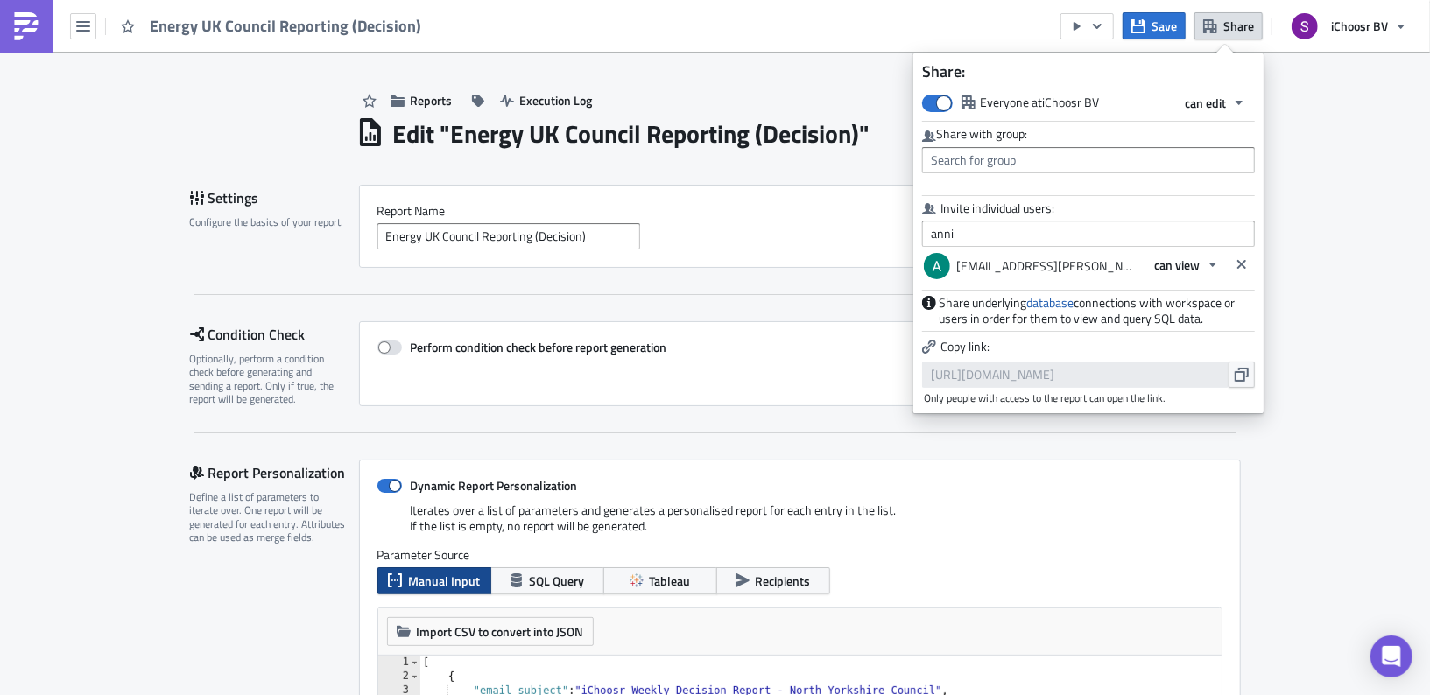
type input "[EMAIL_ADDRESS][PERSON_NAME][DOMAIN_NAME]"
click at [1166, 272] on span "can view" at bounding box center [1177, 265] width 46 height 18
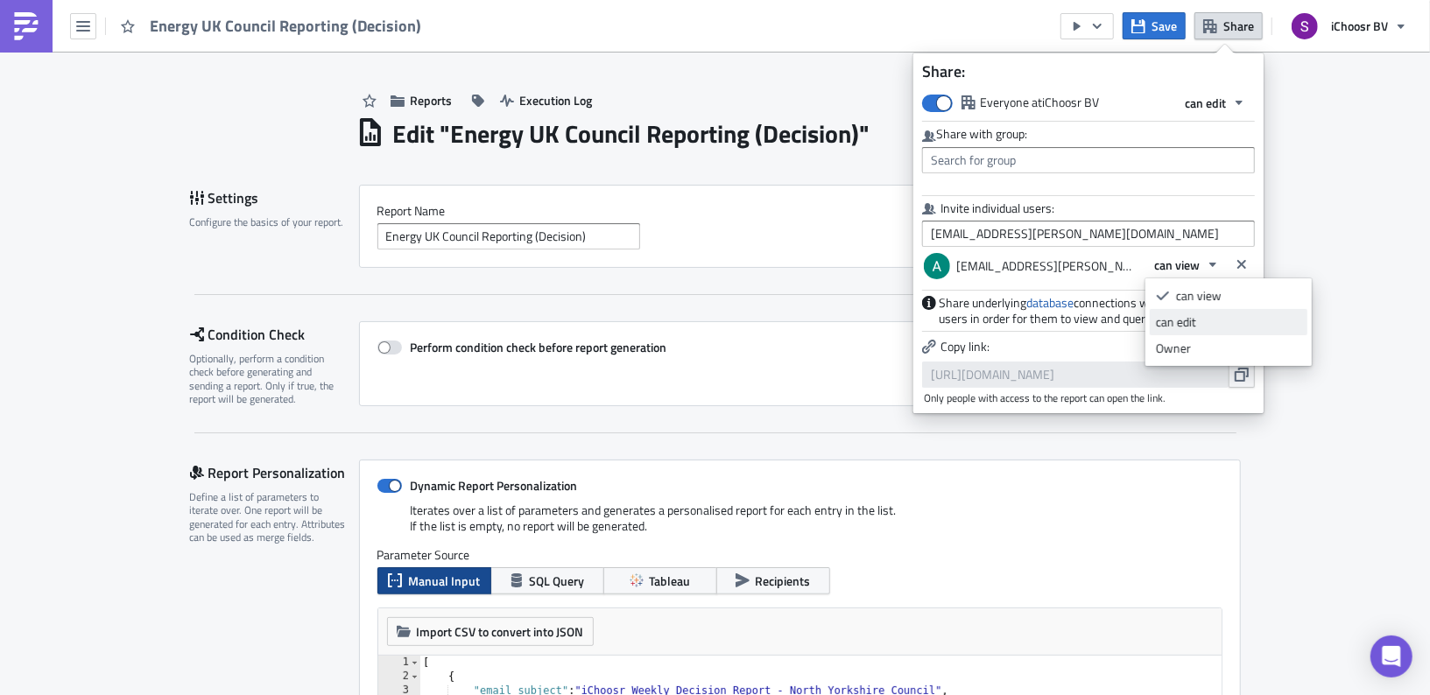
click at [1173, 319] on div "can edit" at bounding box center [1228, 322] width 145 height 18
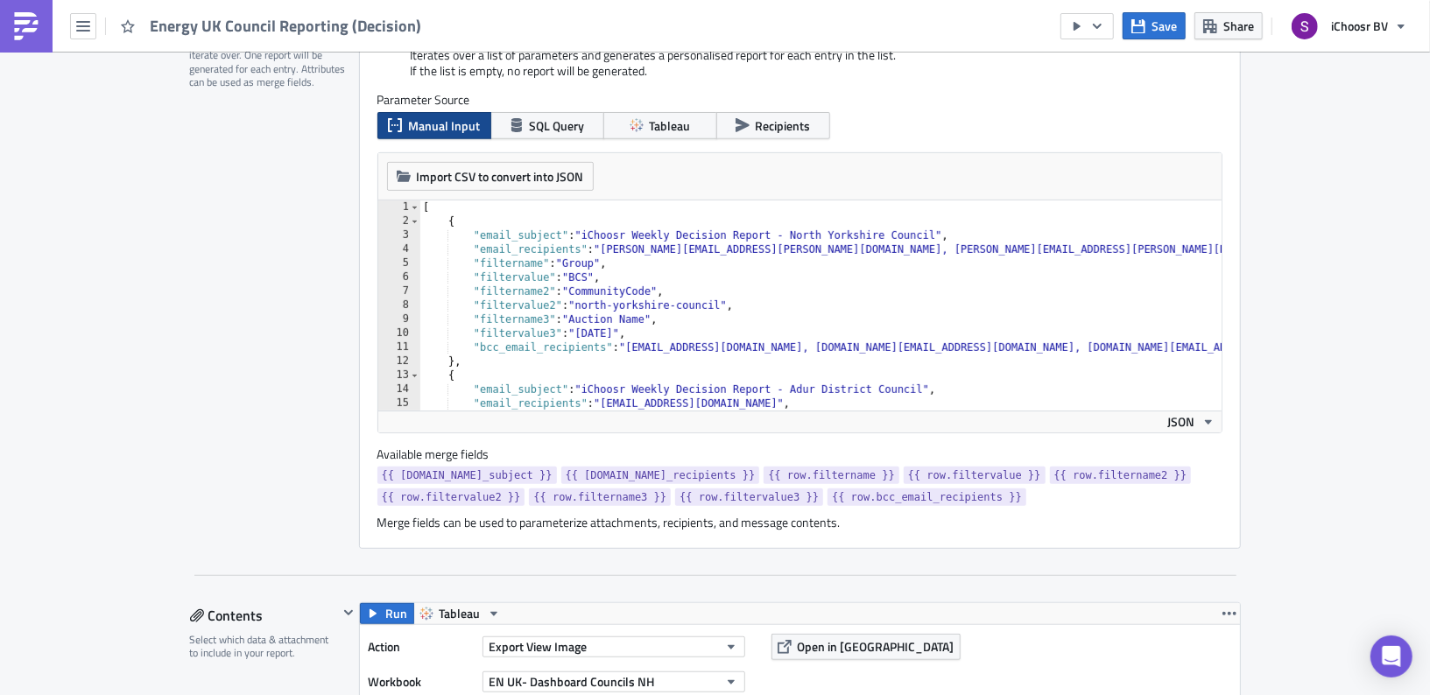
scroll to position [567, 0]
